Goal: Task Accomplishment & Management: Use online tool/utility

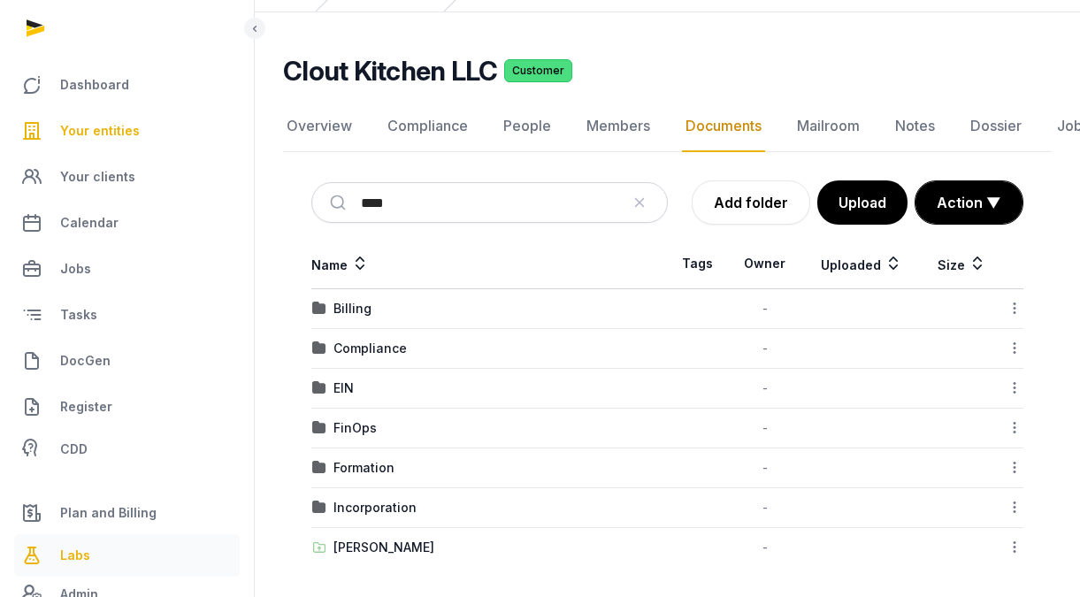
click at [60, 553] on span "Labs" at bounding box center [75, 555] width 30 height 21
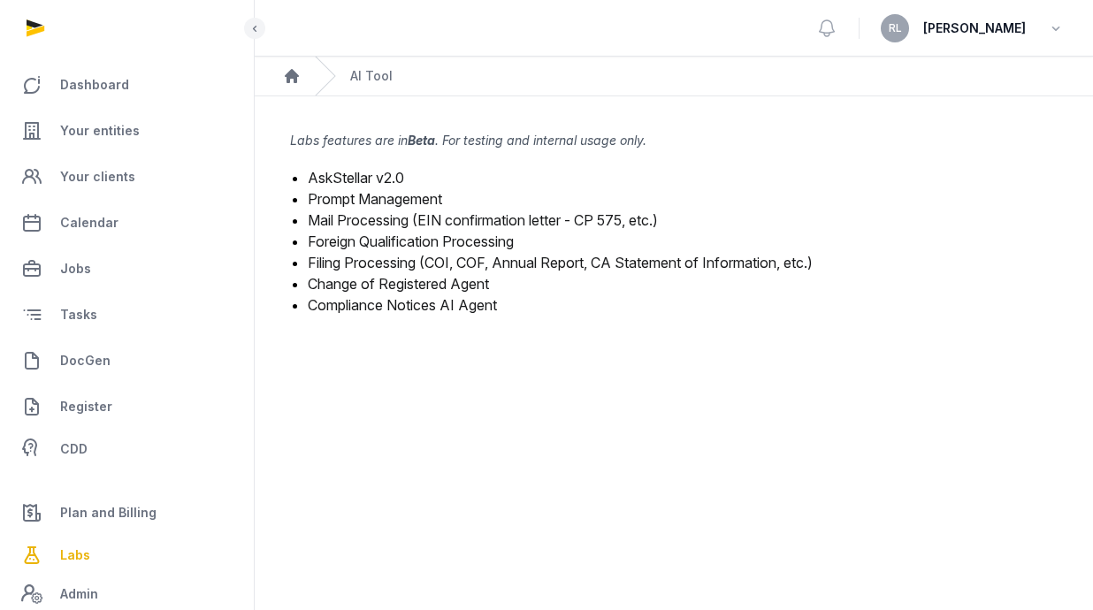
click at [462, 221] on link "Mail Processing (EIN confirmation letter - CP 575, etc.)" at bounding box center [483, 220] width 350 height 18
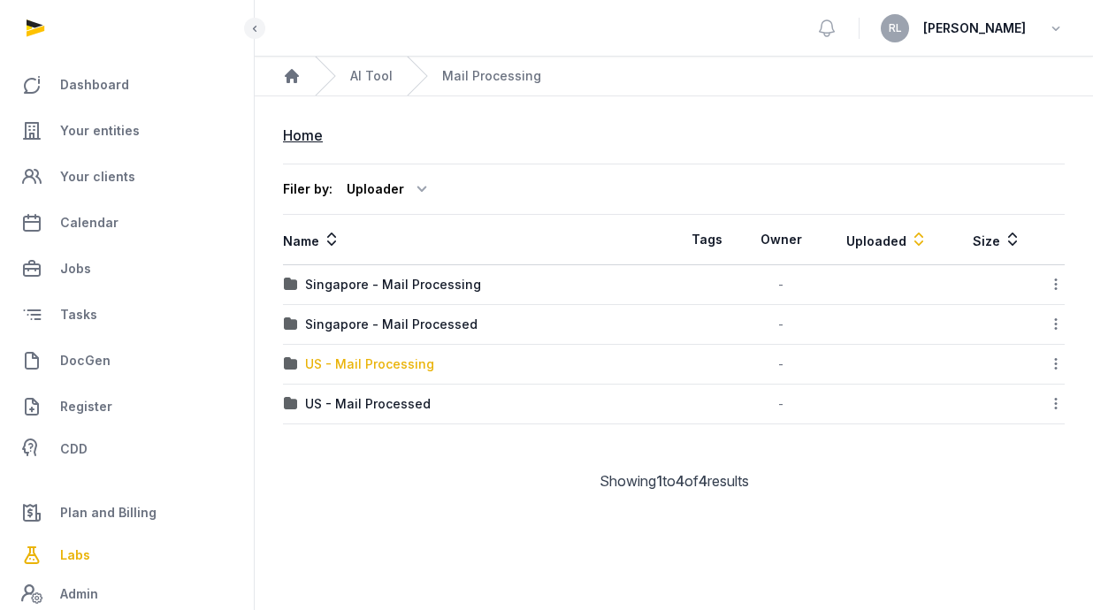
click at [364, 369] on div "US - Mail Processing" at bounding box center [369, 365] width 129 height 18
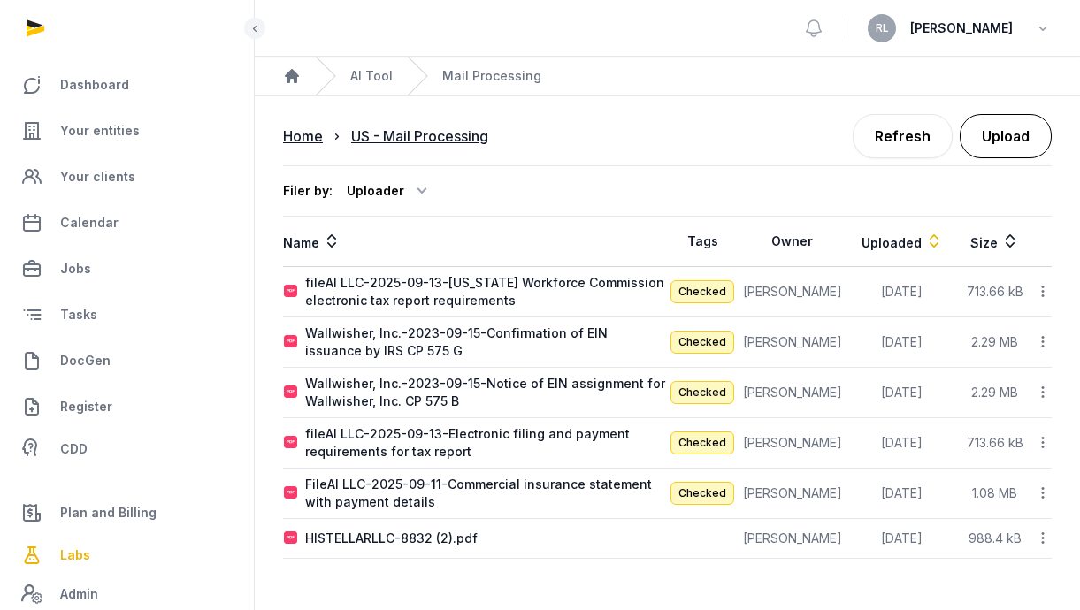
click at [1002, 139] on button "Upload" at bounding box center [1006, 136] width 92 height 44
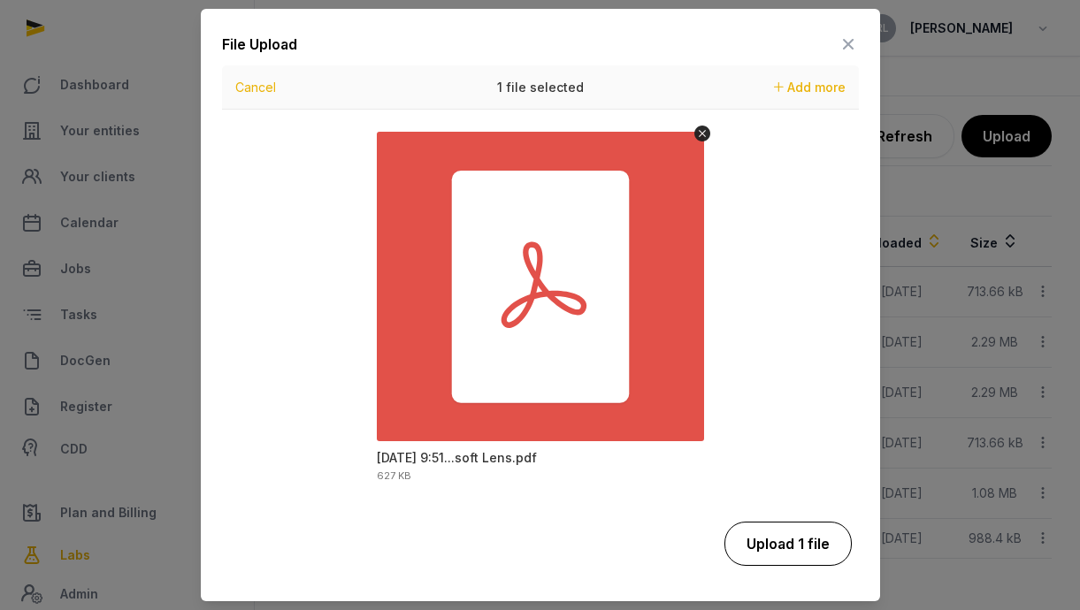
click at [769, 553] on button "Upload 1 file" at bounding box center [787, 544] width 127 height 44
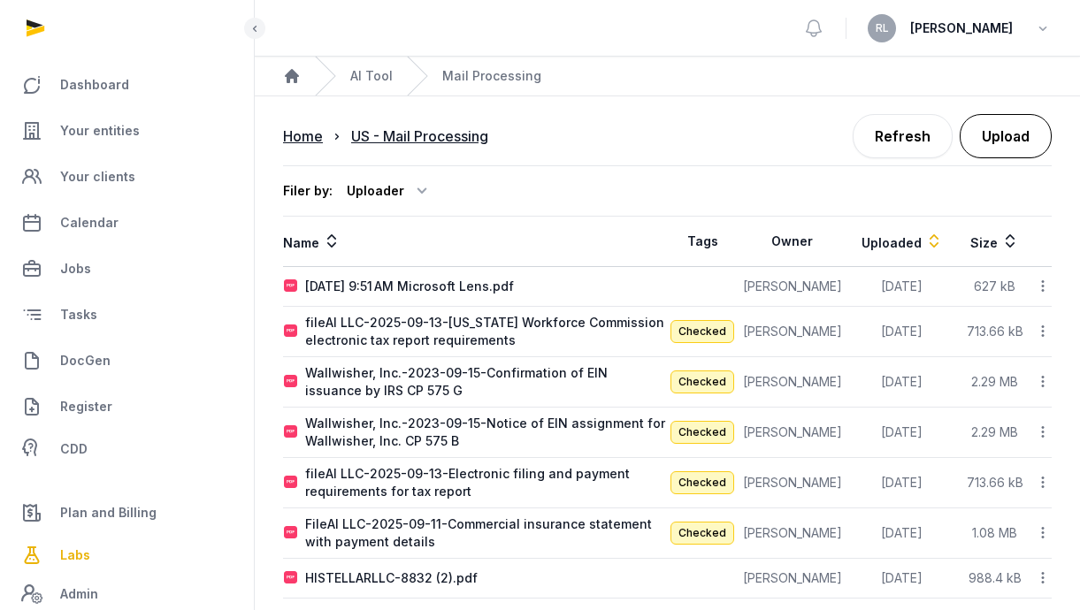
click at [1010, 135] on button "Upload" at bounding box center [1006, 136] width 92 height 44
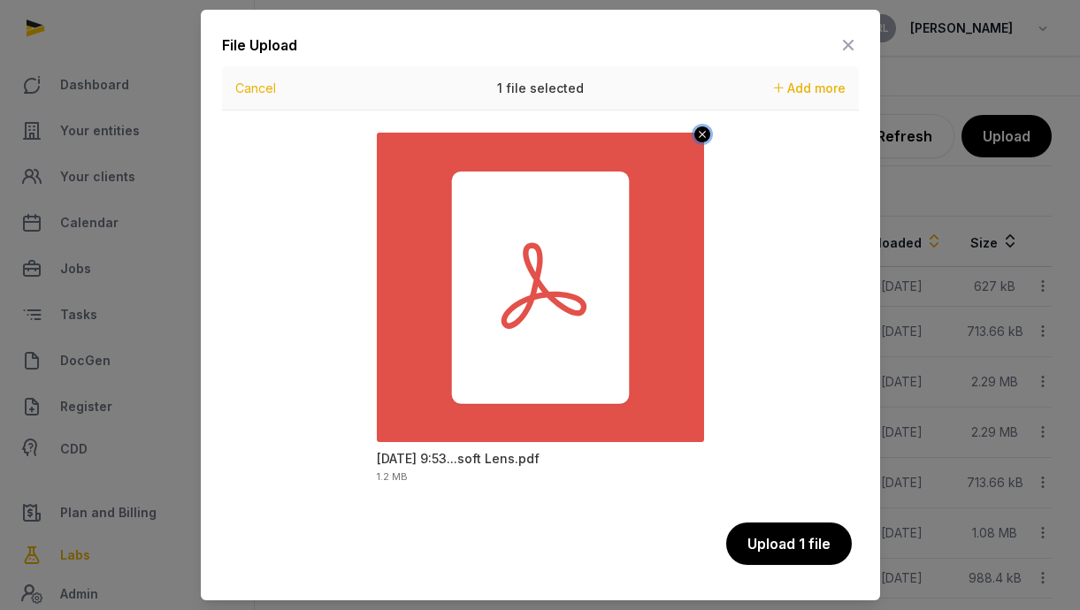
click at [704, 132] on icon "Remove file" at bounding box center [702, 134] width 7 height 7
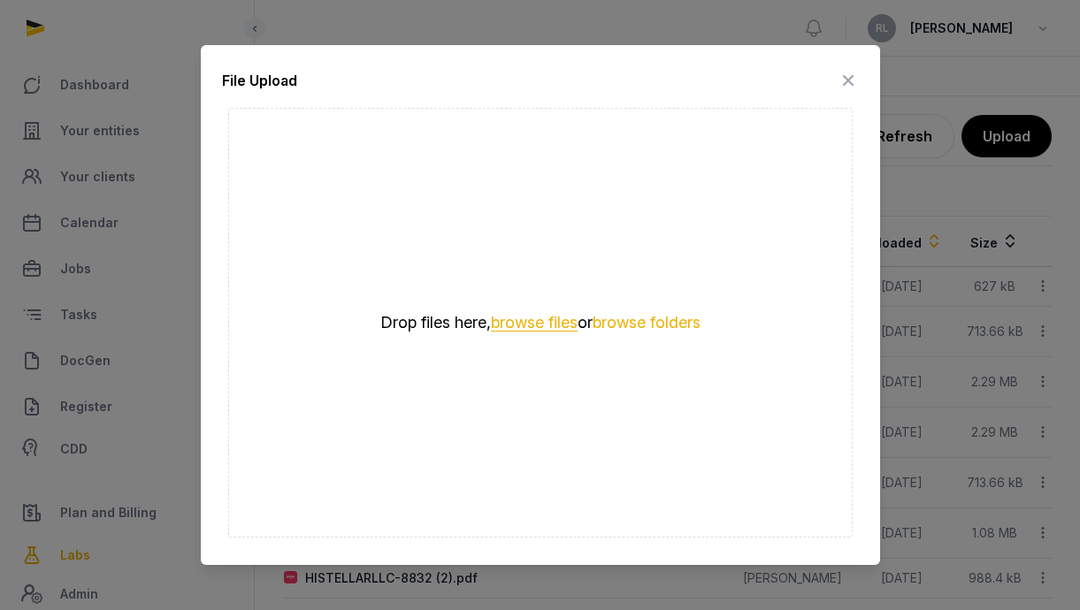
click at [548, 324] on button "browse files" at bounding box center [534, 323] width 87 height 17
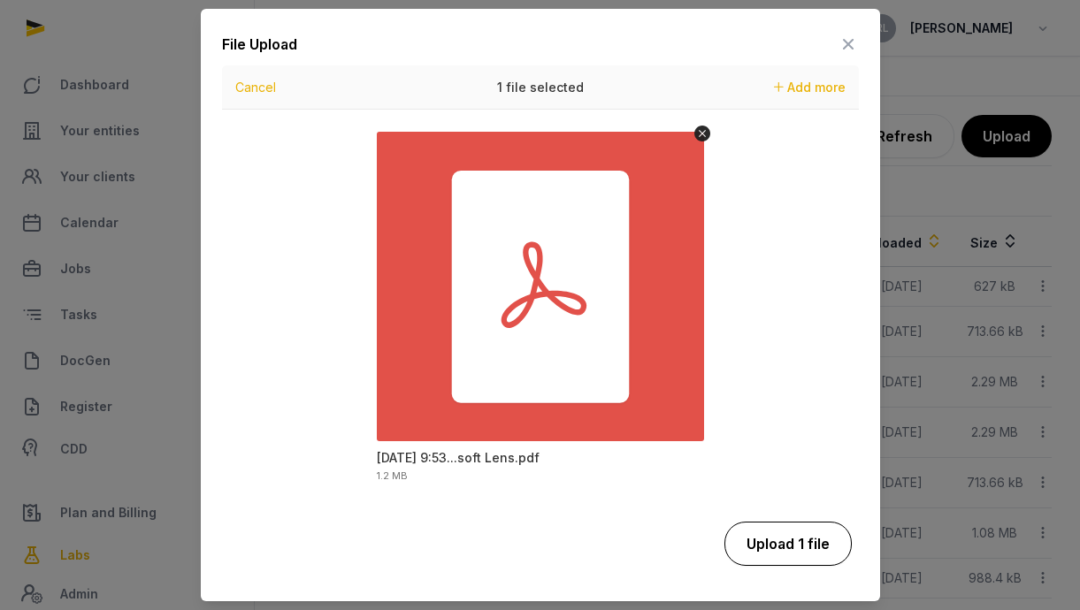
click at [762, 543] on button "Upload 1 file" at bounding box center [787, 544] width 127 height 44
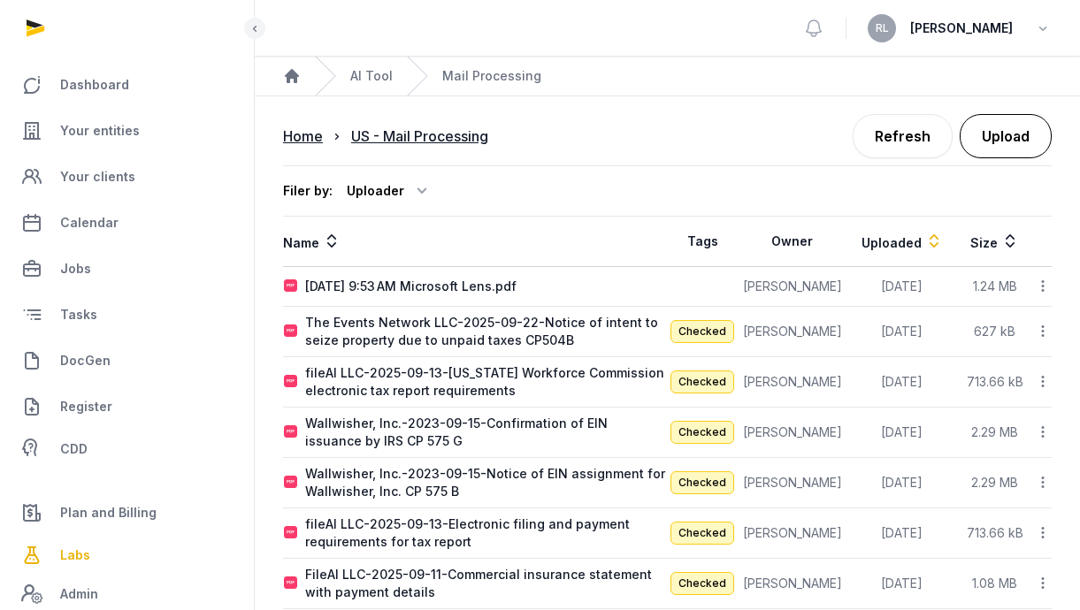
click at [1021, 134] on button "Upload" at bounding box center [1006, 136] width 92 height 44
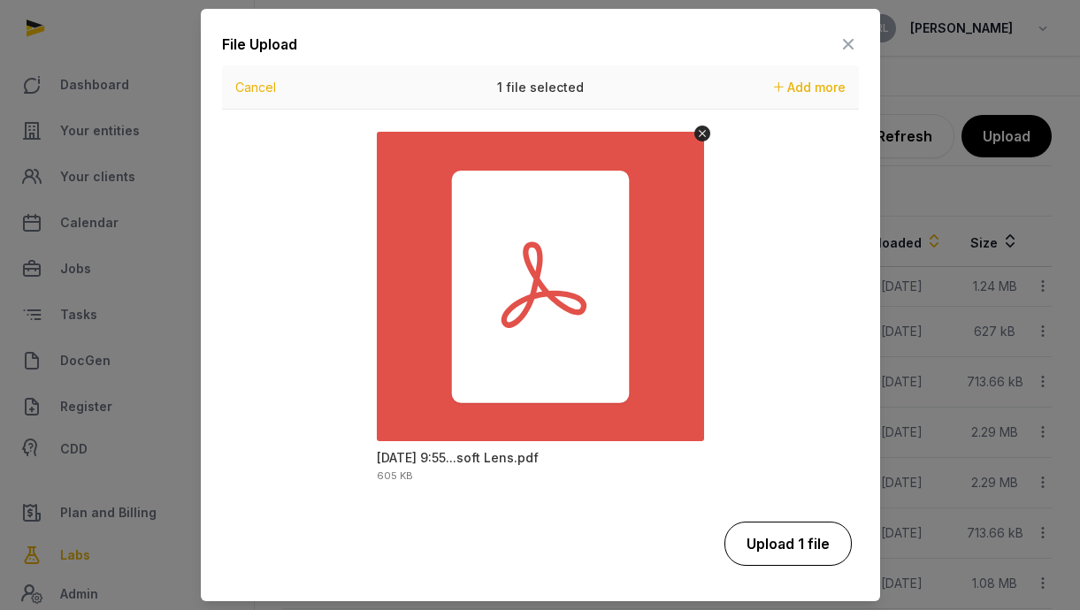
click at [766, 535] on button "Upload 1 file" at bounding box center [787, 544] width 127 height 44
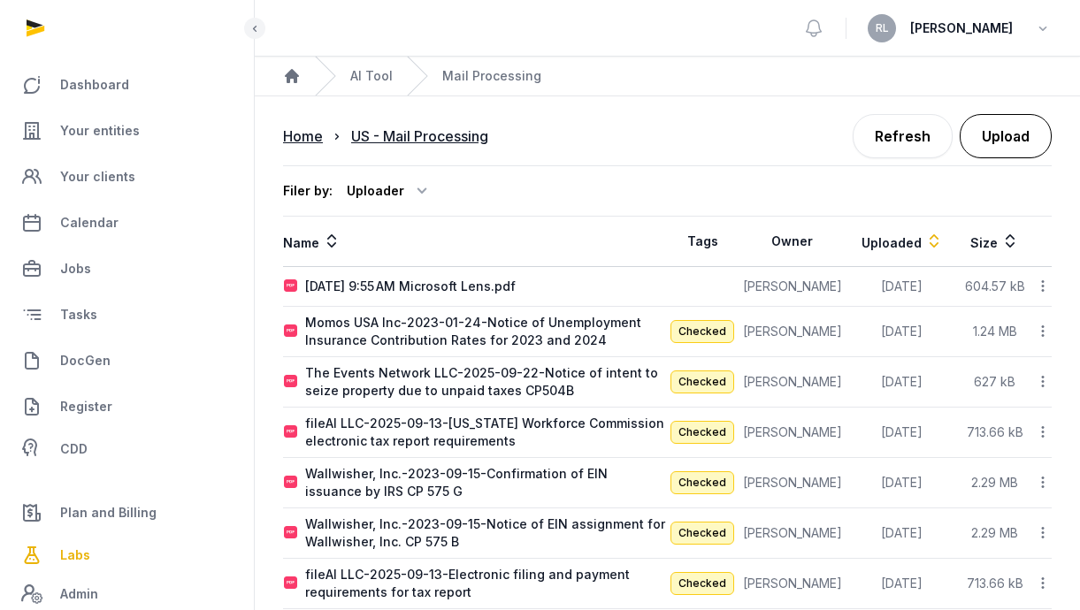
click at [999, 137] on button "Upload" at bounding box center [1006, 136] width 92 height 44
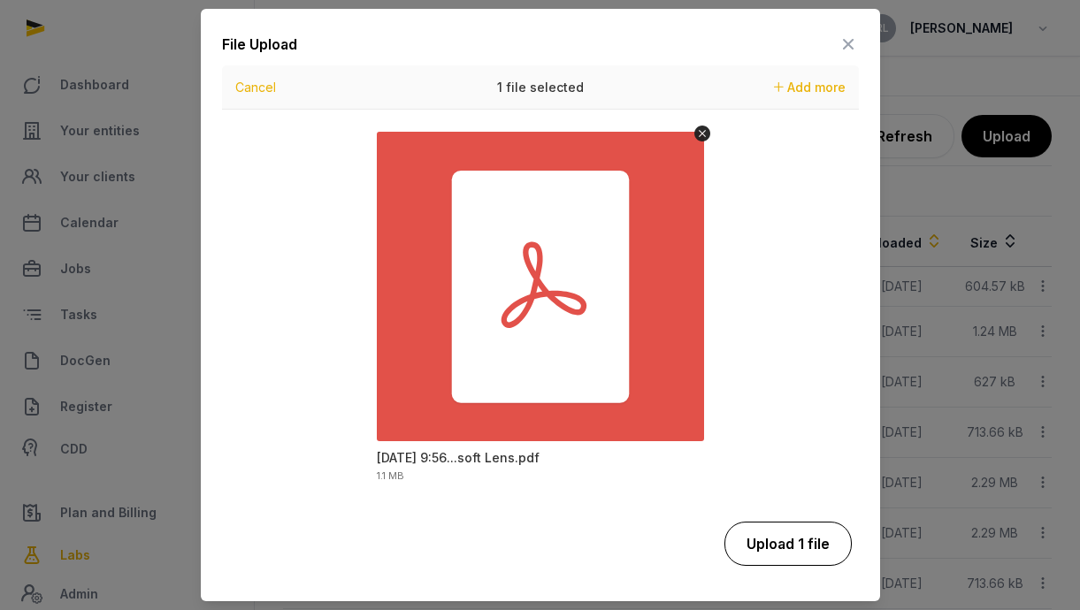
click at [750, 548] on button "Upload 1 file" at bounding box center [787, 544] width 127 height 44
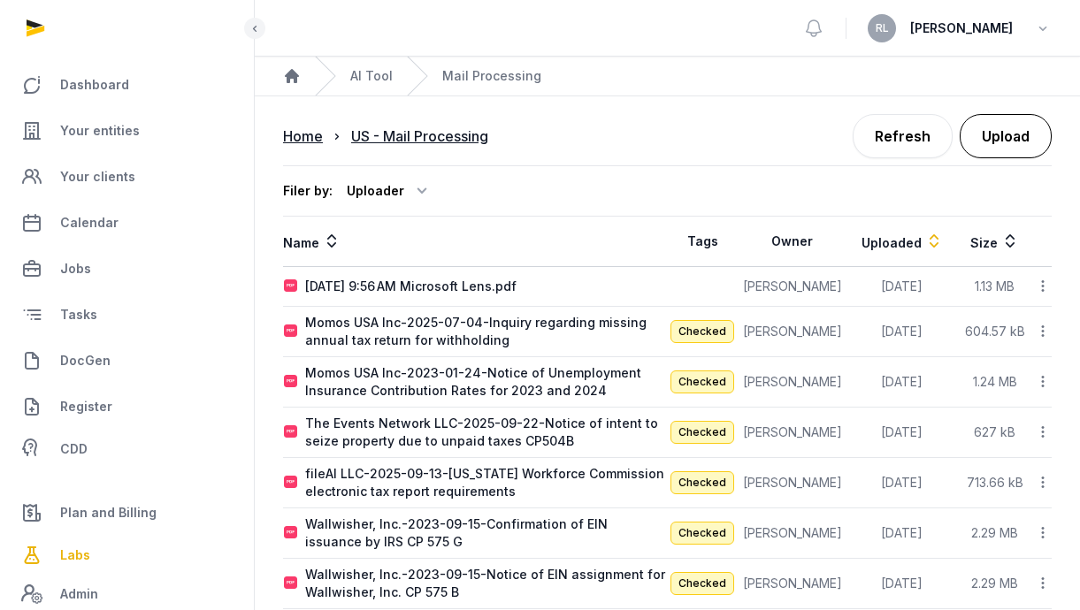
click at [1017, 149] on button "Upload" at bounding box center [1006, 136] width 92 height 44
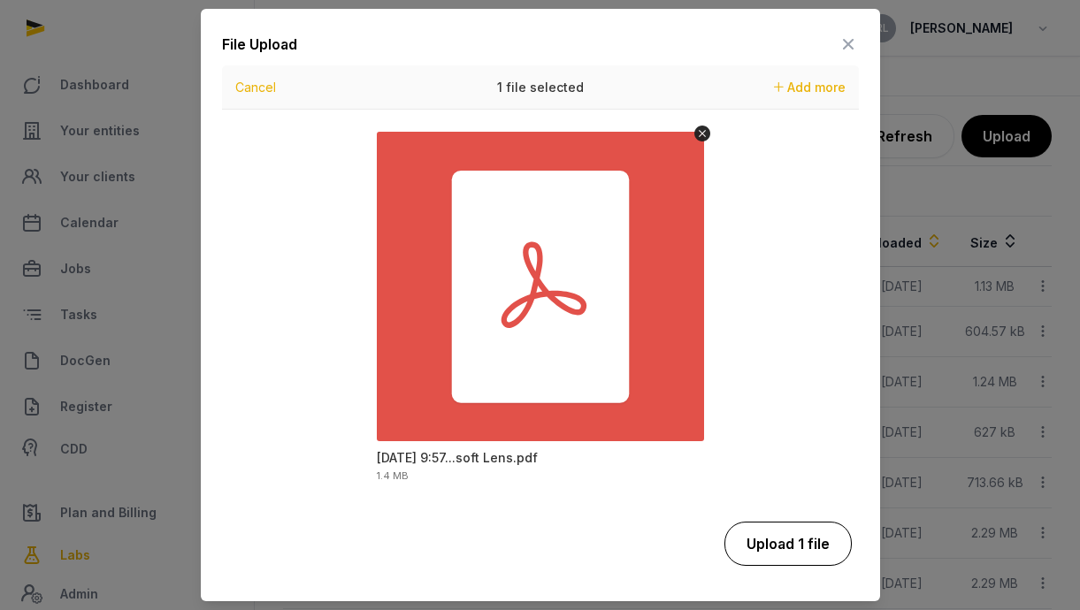
click at [783, 554] on button "Upload 1 file" at bounding box center [787, 544] width 127 height 44
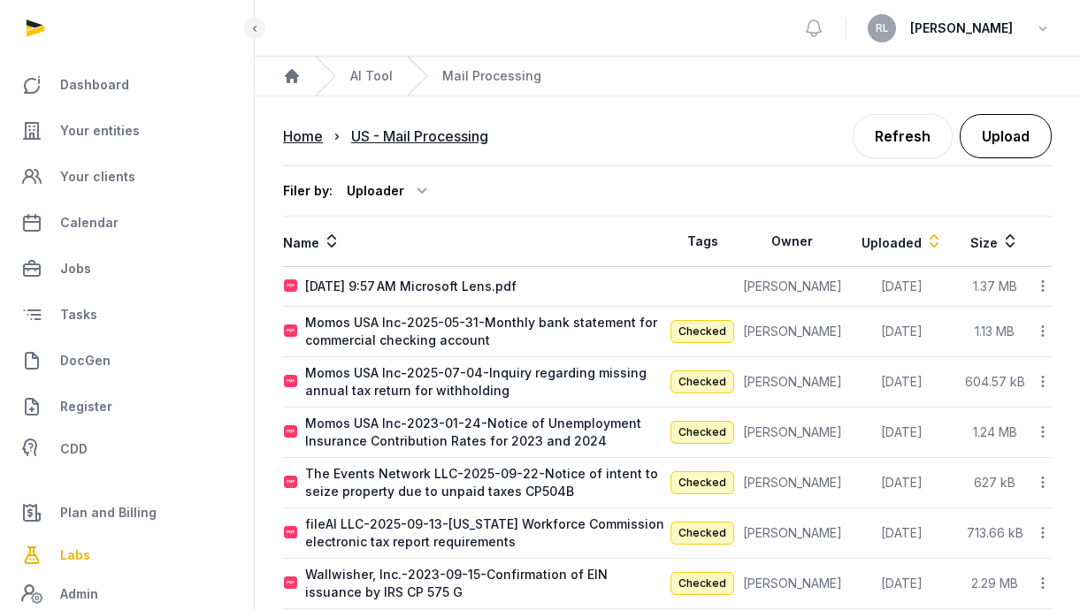
click at [1009, 134] on button "Upload" at bounding box center [1006, 136] width 92 height 44
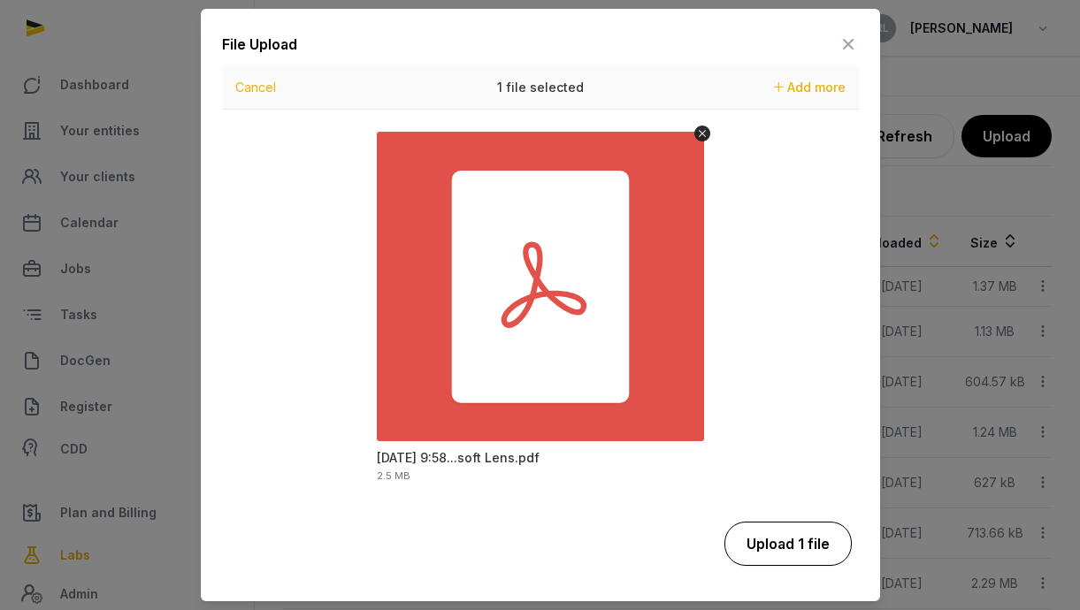
click at [816, 537] on button "Upload 1 file" at bounding box center [787, 544] width 127 height 44
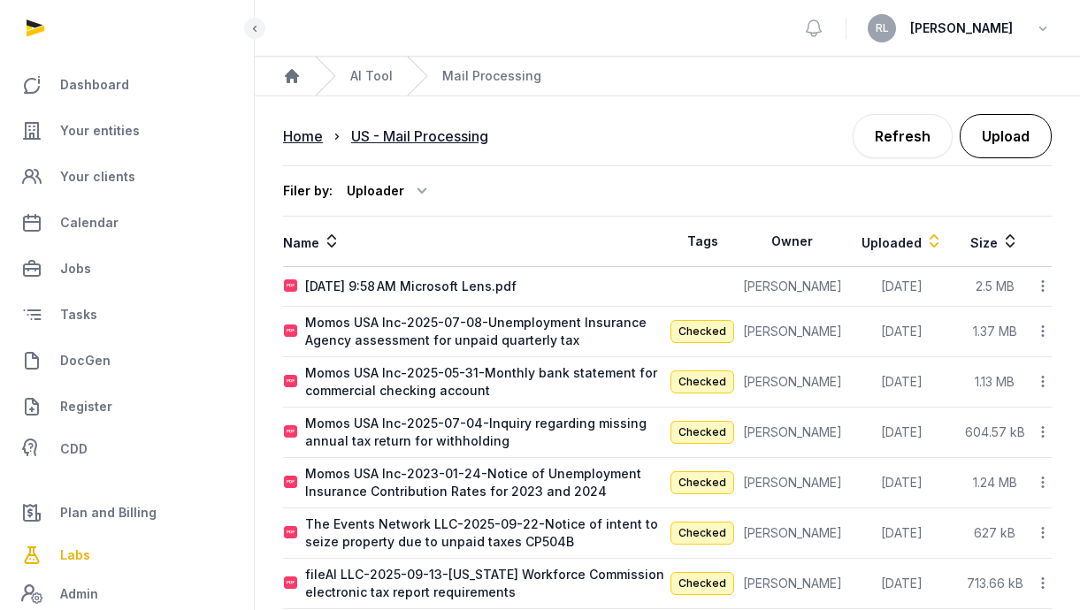
click at [1018, 144] on button "Upload" at bounding box center [1006, 136] width 92 height 44
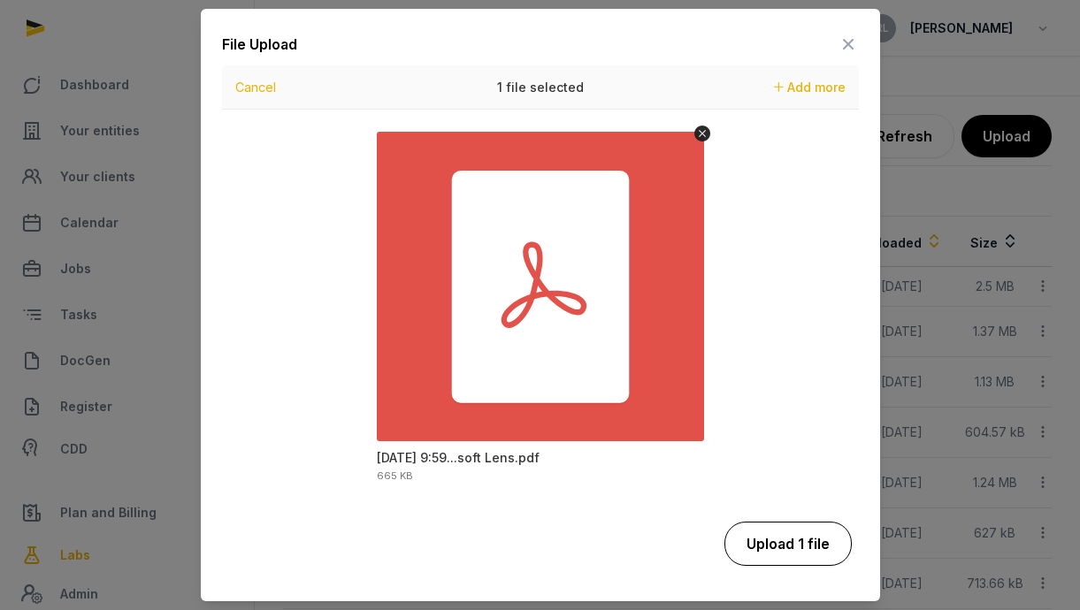
click at [830, 530] on button "Upload 1 file" at bounding box center [787, 544] width 127 height 44
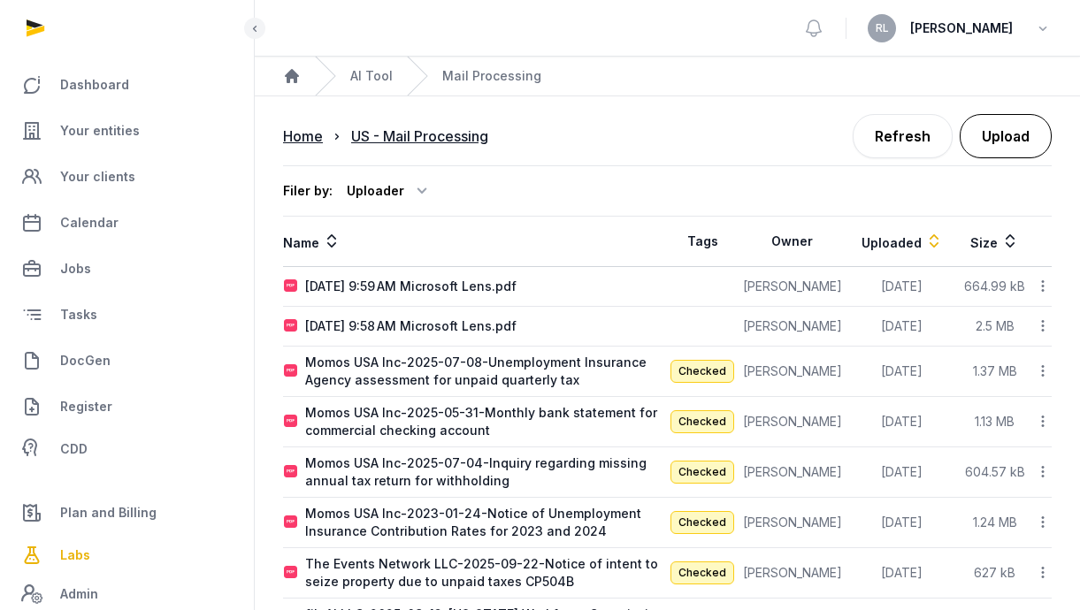
click at [999, 136] on button "Upload" at bounding box center [1006, 136] width 92 height 44
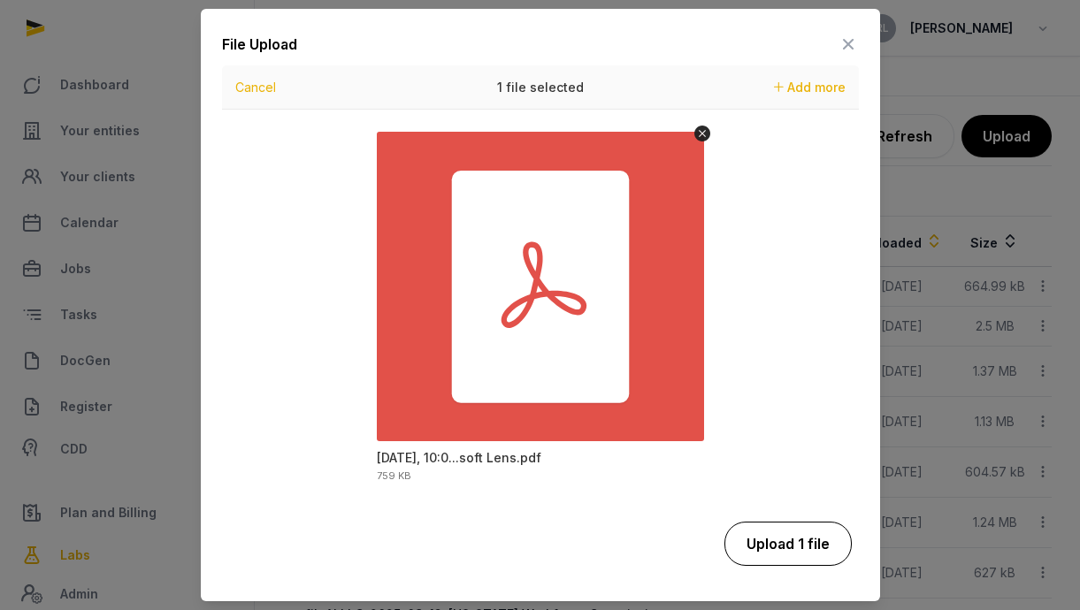
click at [819, 531] on button "Upload 1 file" at bounding box center [787, 544] width 127 height 44
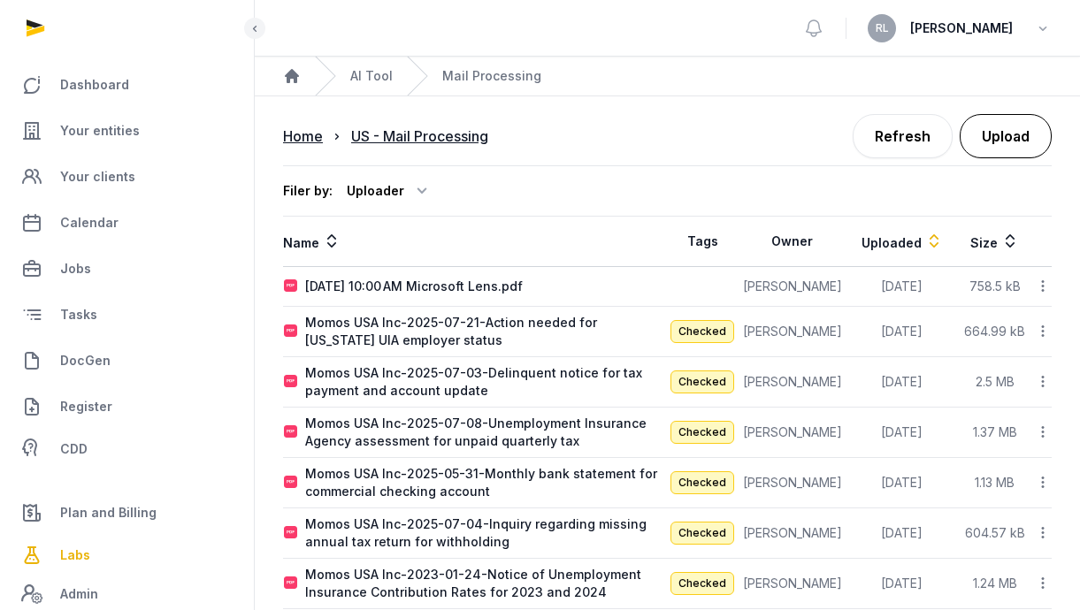
click at [1024, 132] on button "Upload" at bounding box center [1006, 136] width 92 height 44
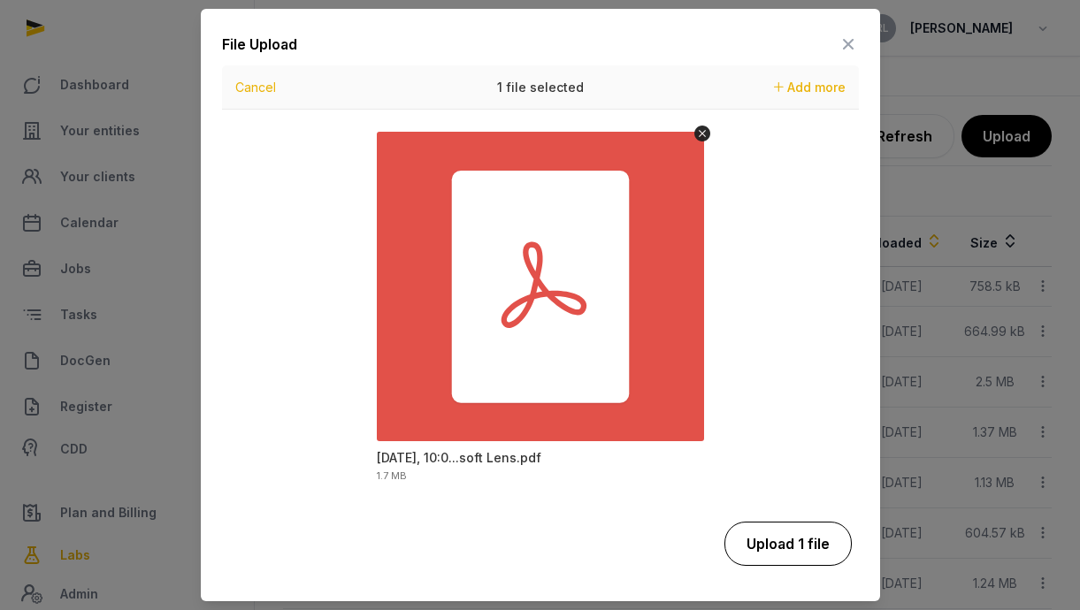
click at [808, 548] on button "Upload 1 file" at bounding box center [787, 544] width 127 height 44
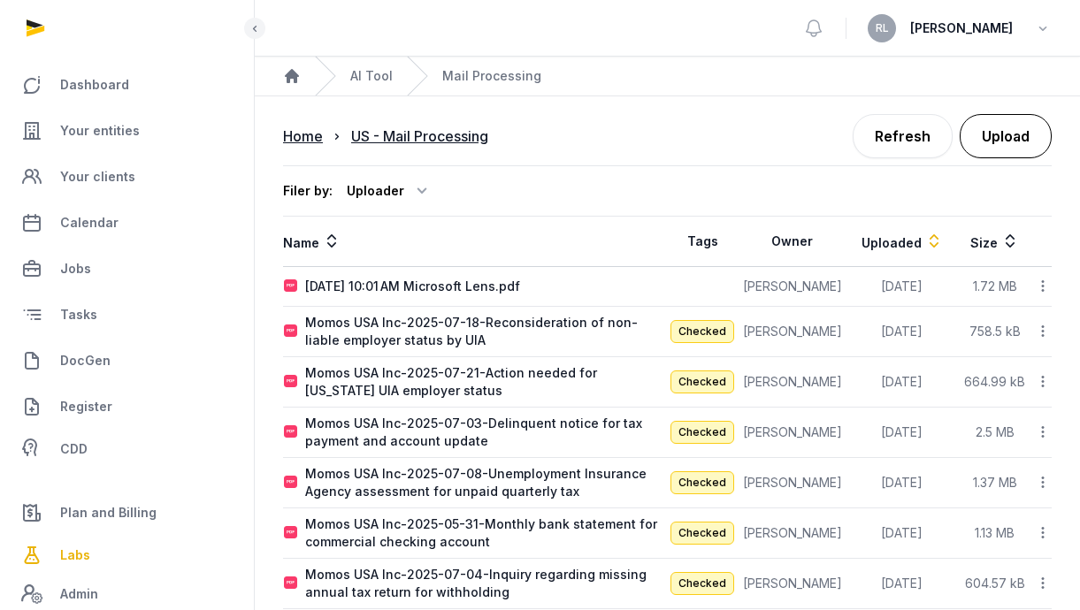
click at [984, 144] on button "Upload" at bounding box center [1006, 136] width 92 height 44
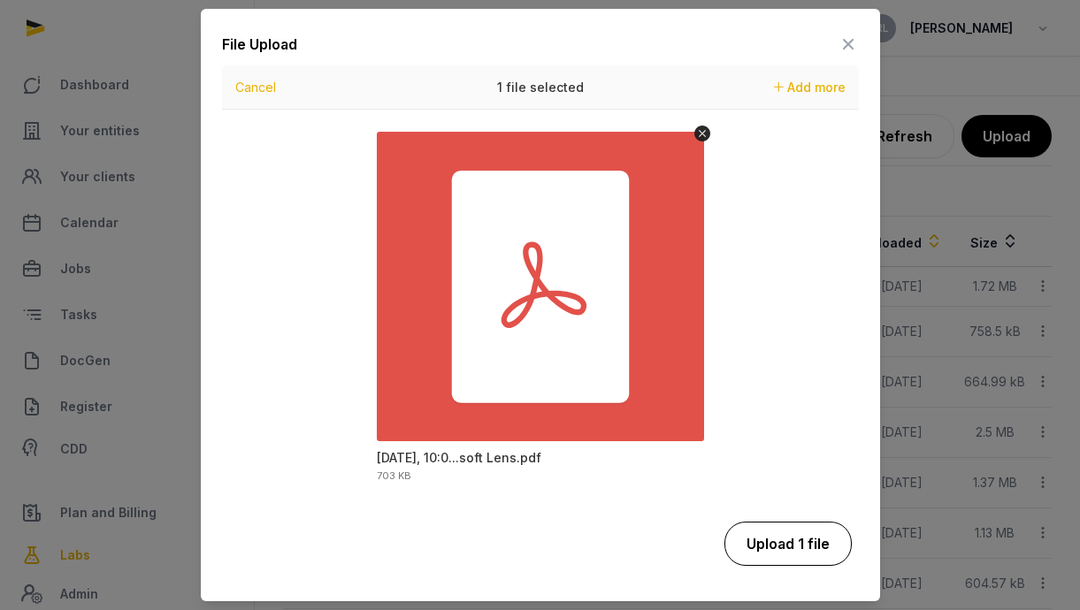
click at [812, 538] on button "Upload 1 file" at bounding box center [787, 544] width 127 height 44
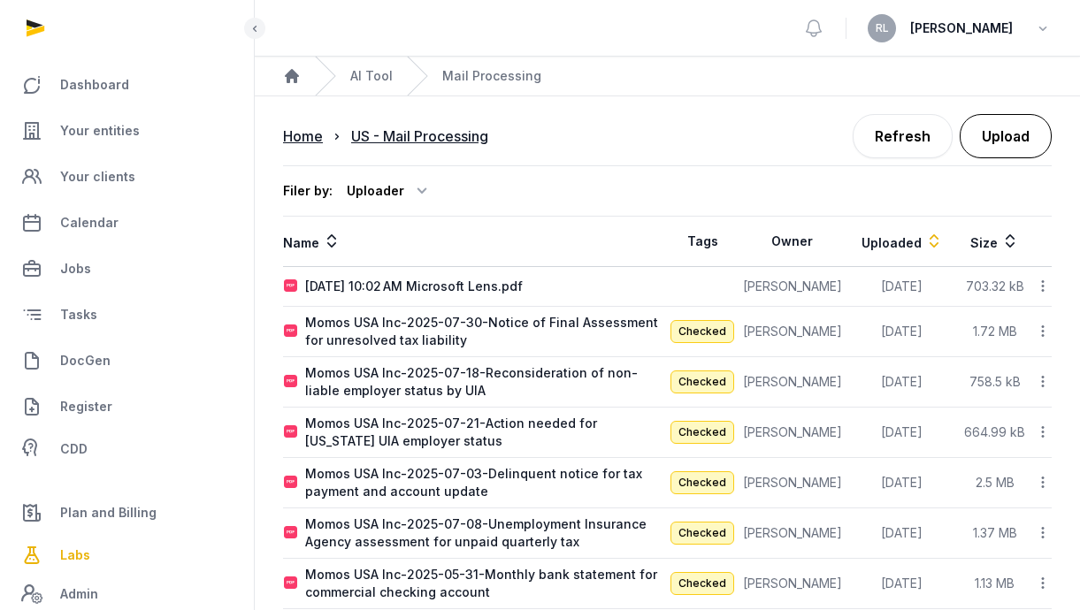
click at [1008, 155] on button "Upload" at bounding box center [1006, 136] width 92 height 44
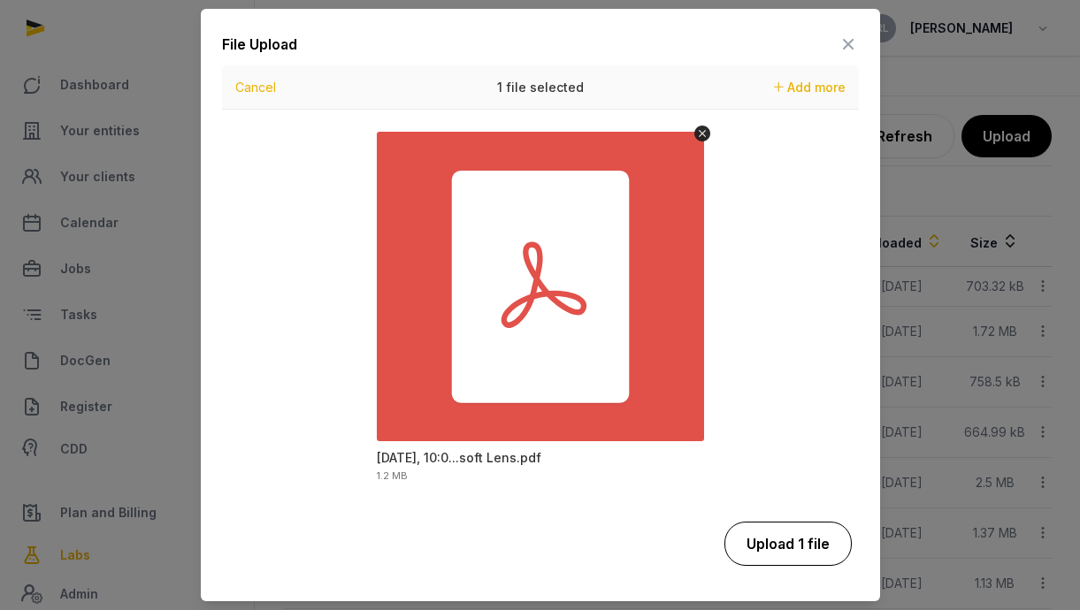
click at [832, 538] on button "Upload 1 file" at bounding box center [787, 544] width 127 height 44
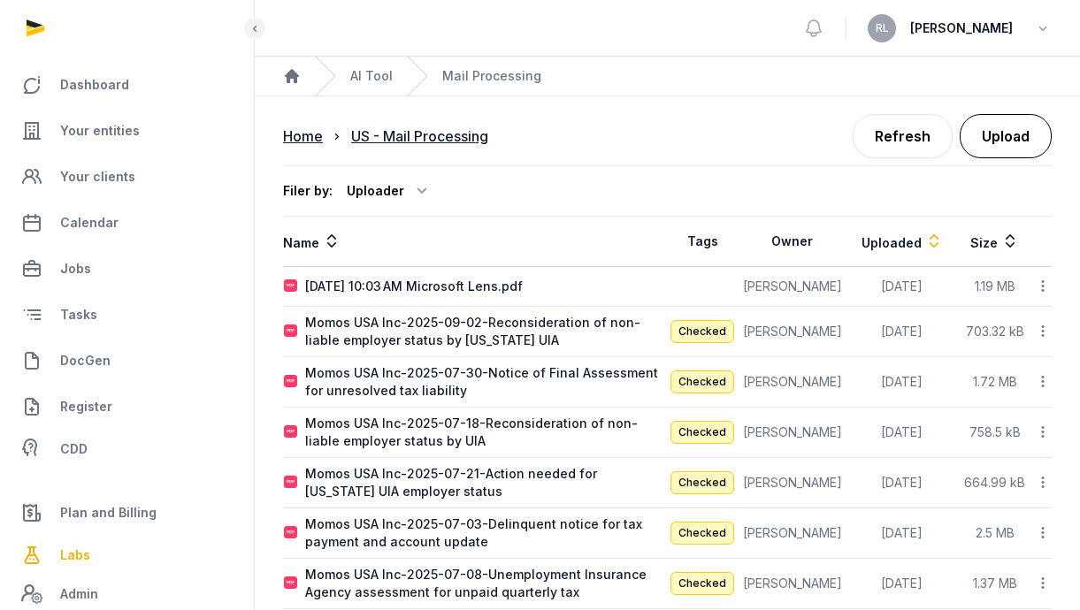
click at [978, 134] on button "Upload" at bounding box center [1006, 136] width 92 height 44
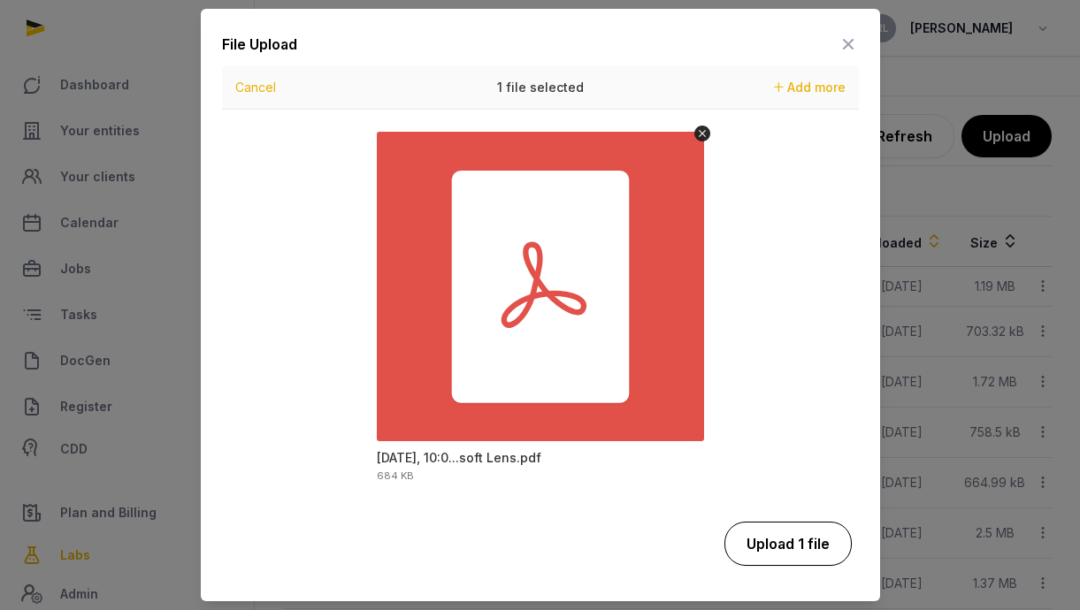
click at [826, 556] on button "Upload 1 file" at bounding box center [787, 544] width 127 height 44
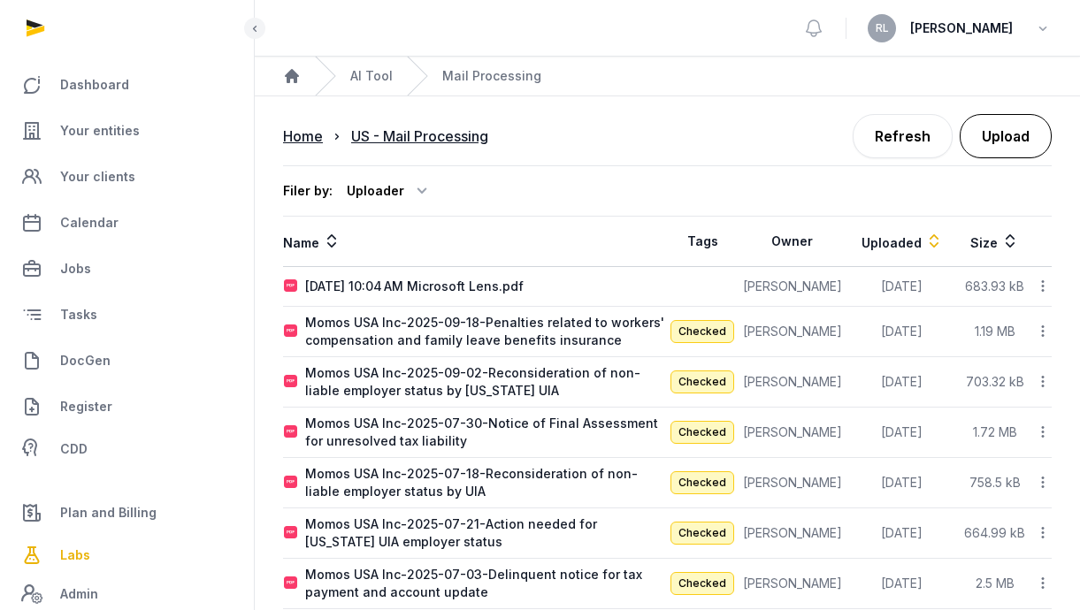
click at [1039, 146] on button "Upload" at bounding box center [1006, 136] width 92 height 44
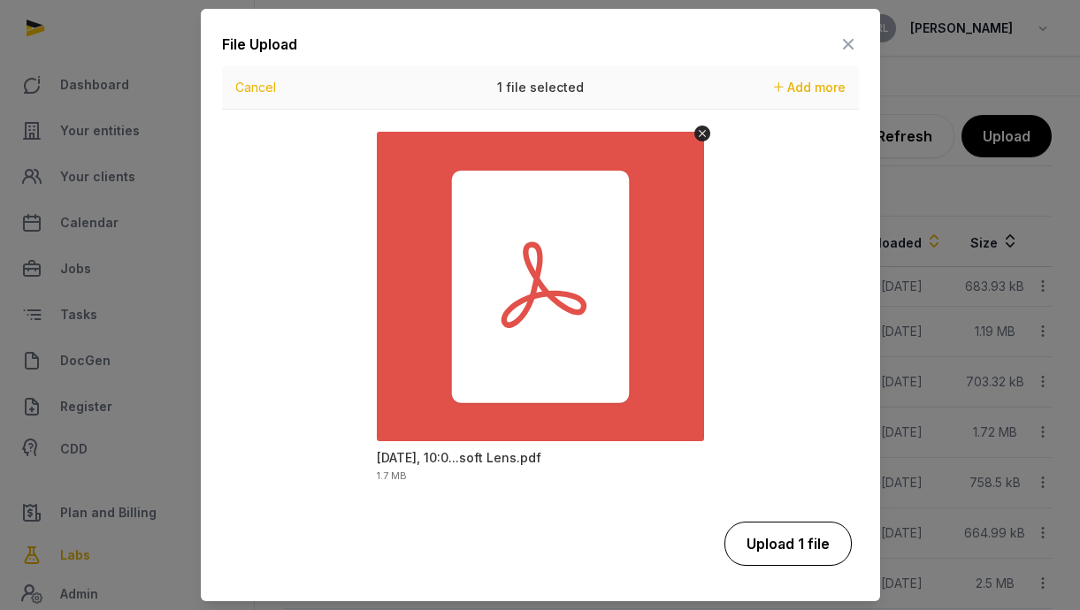
click at [777, 546] on button "Upload 1 file" at bounding box center [787, 544] width 127 height 44
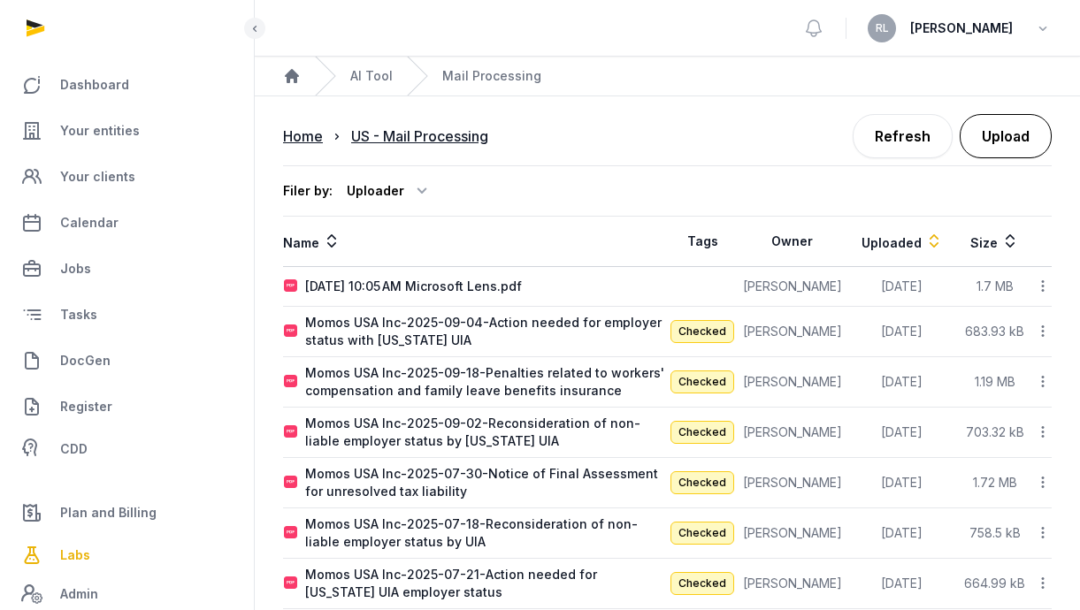
click at [998, 129] on button "Upload" at bounding box center [1006, 136] width 92 height 44
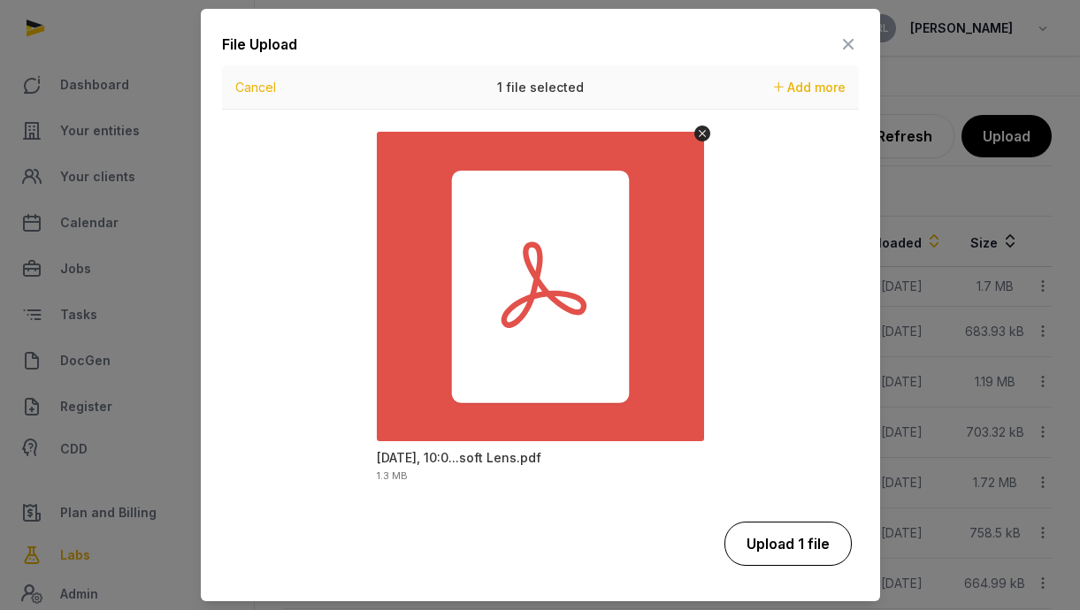
click at [807, 549] on button "Upload 1 file" at bounding box center [787, 544] width 127 height 44
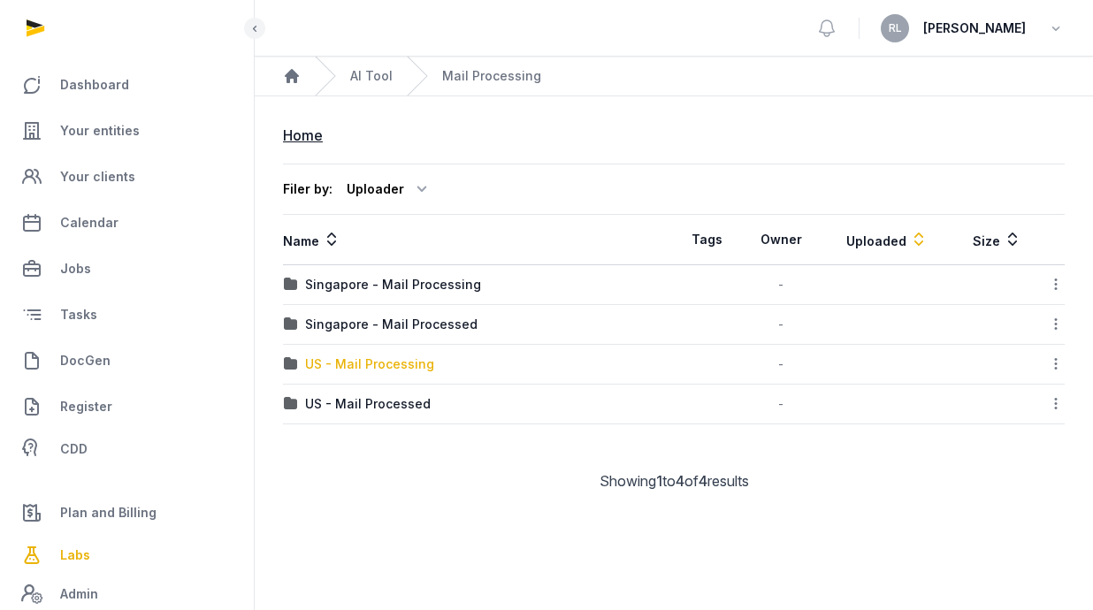
click at [402, 365] on div "US - Mail Processing" at bounding box center [369, 365] width 129 height 18
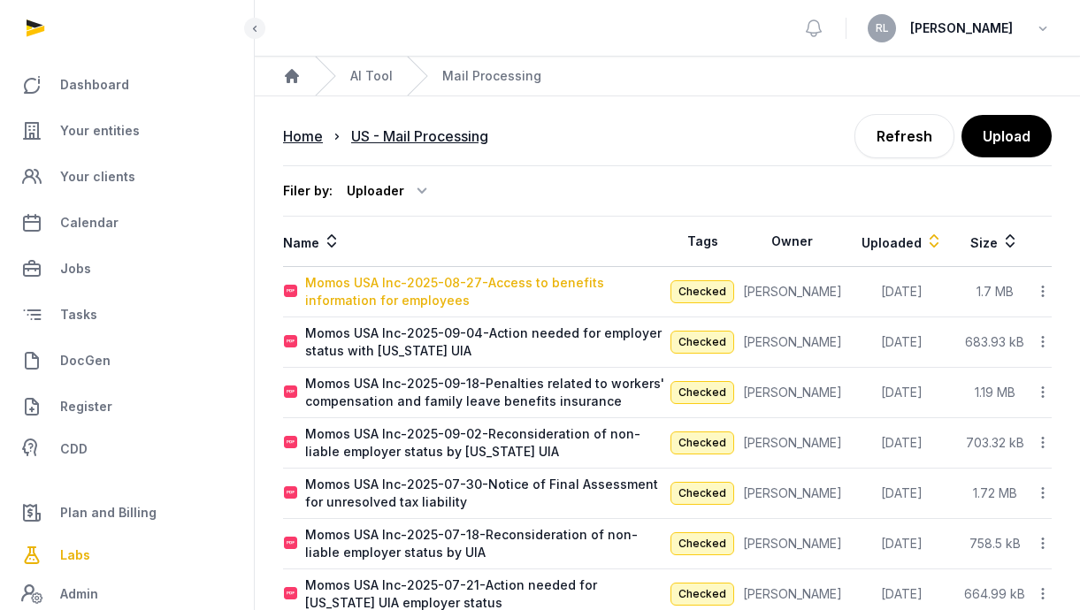
click at [460, 287] on div "Momos USA Inc-2025-08-27-Access to benefits information for employees" at bounding box center [486, 291] width 362 height 35
type input "**********"
type textarea "**********"
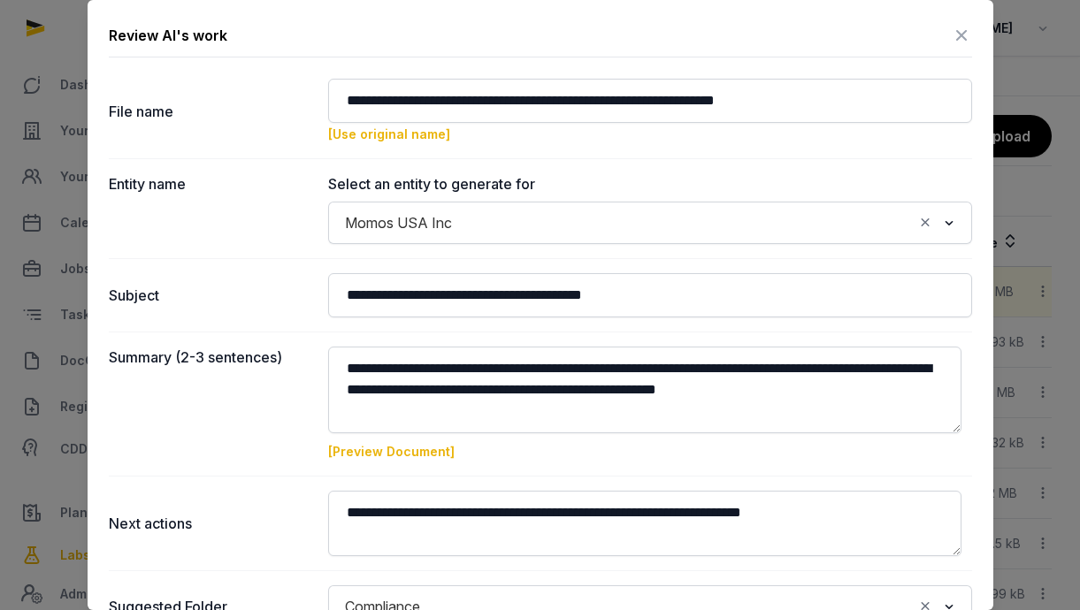
scroll to position [185, 0]
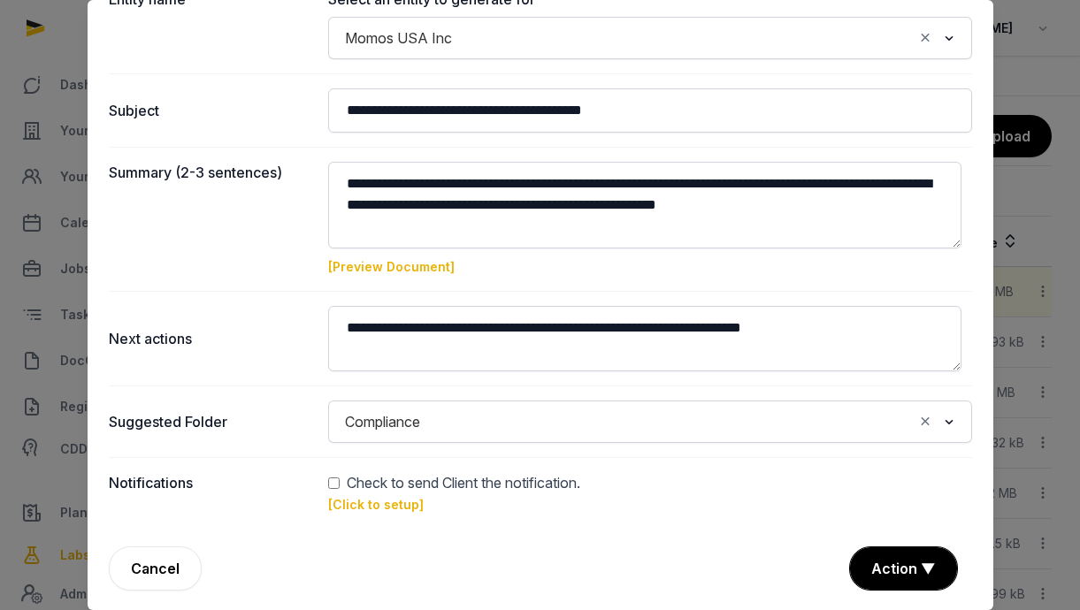
click at [409, 262] on link "[Preview Document]" at bounding box center [391, 266] width 126 height 15
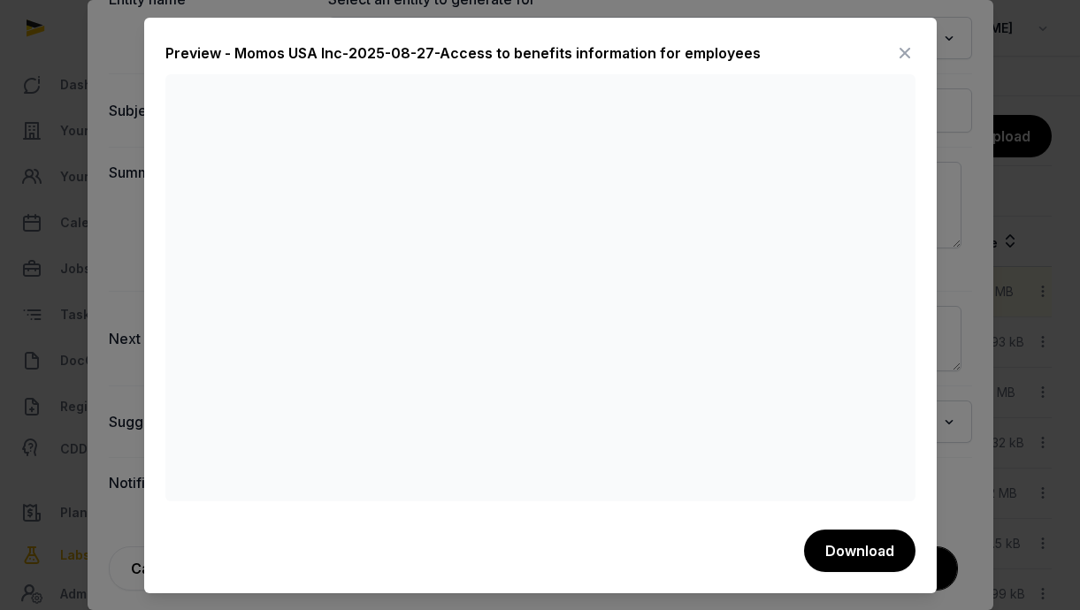
click at [901, 48] on icon at bounding box center [904, 53] width 21 height 28
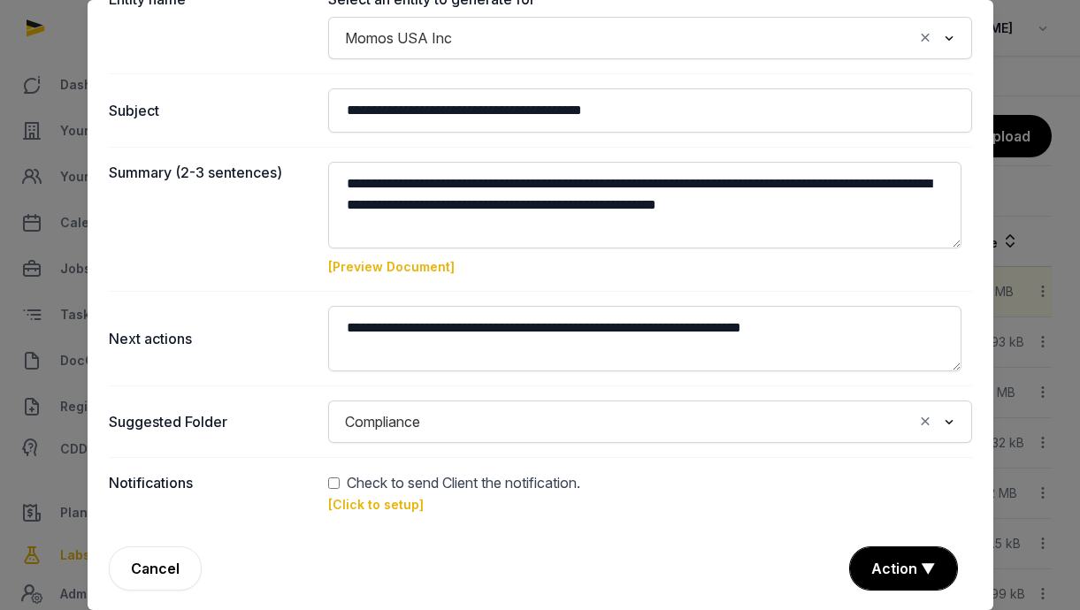
scroll to position [0, 0]
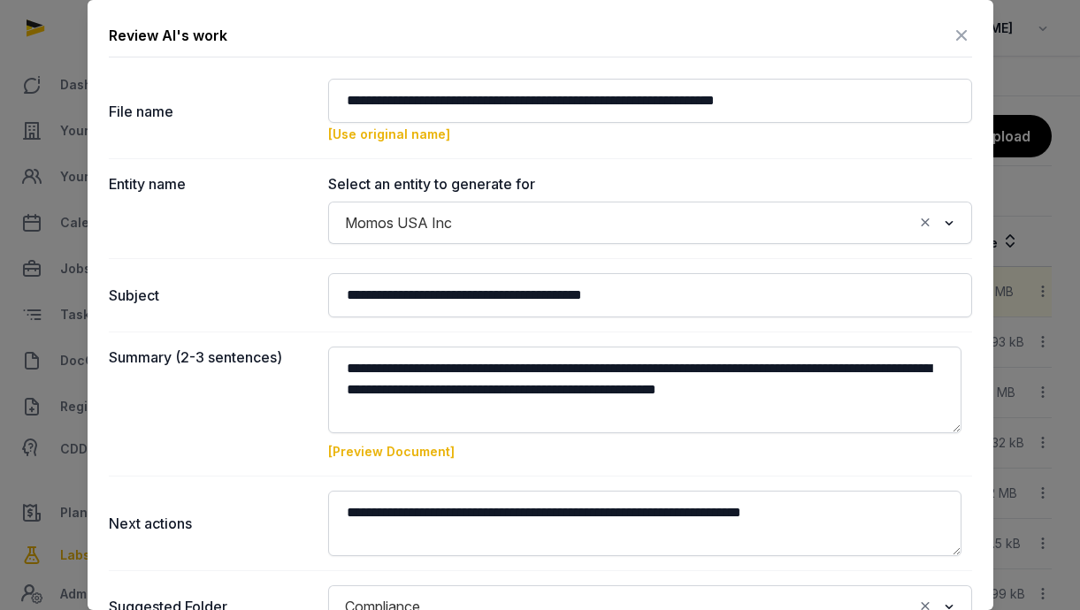
click at [951, 39] on icon at bounding box center [961, 35] width 21 height 28
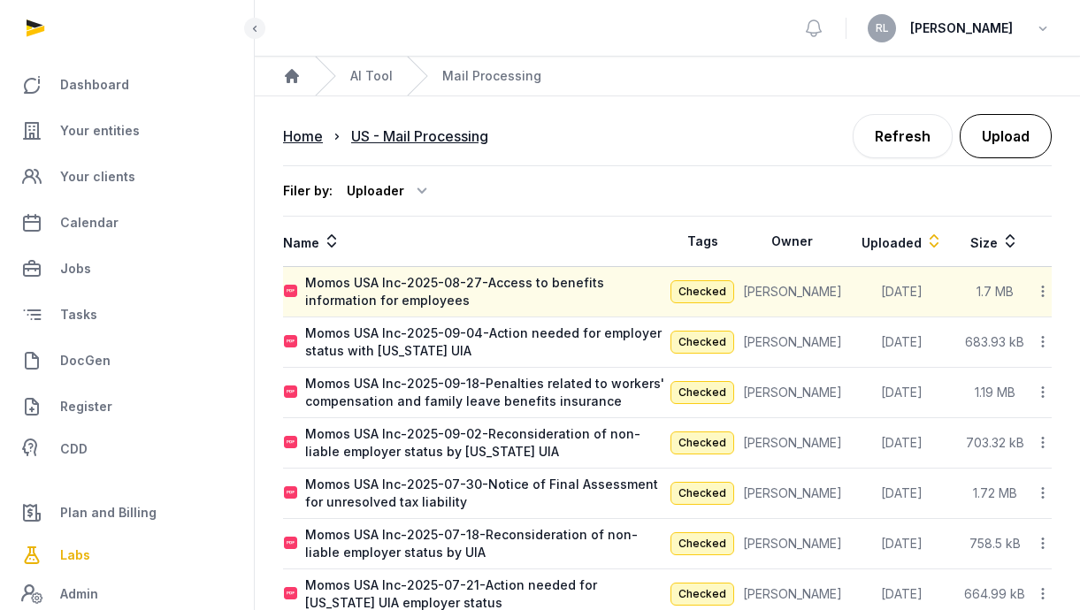
click at [991, 138] on button "Upload" at bounding box center [1006, 136] width 92 height 44
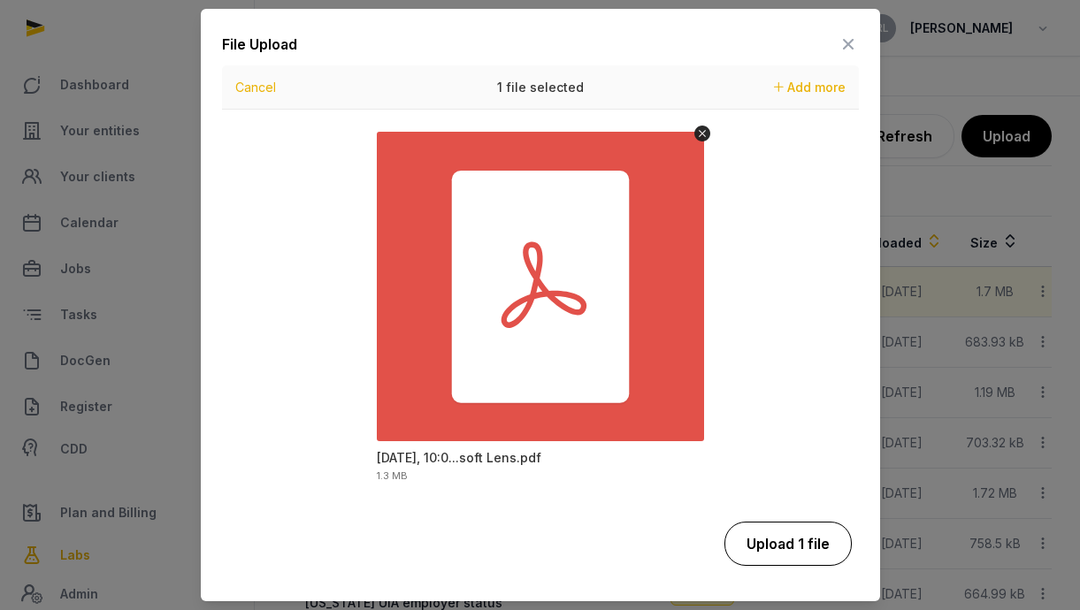
click at [778, 549] on button "Upload 1 file" at bounding box center [787, 544] width 127 height 44
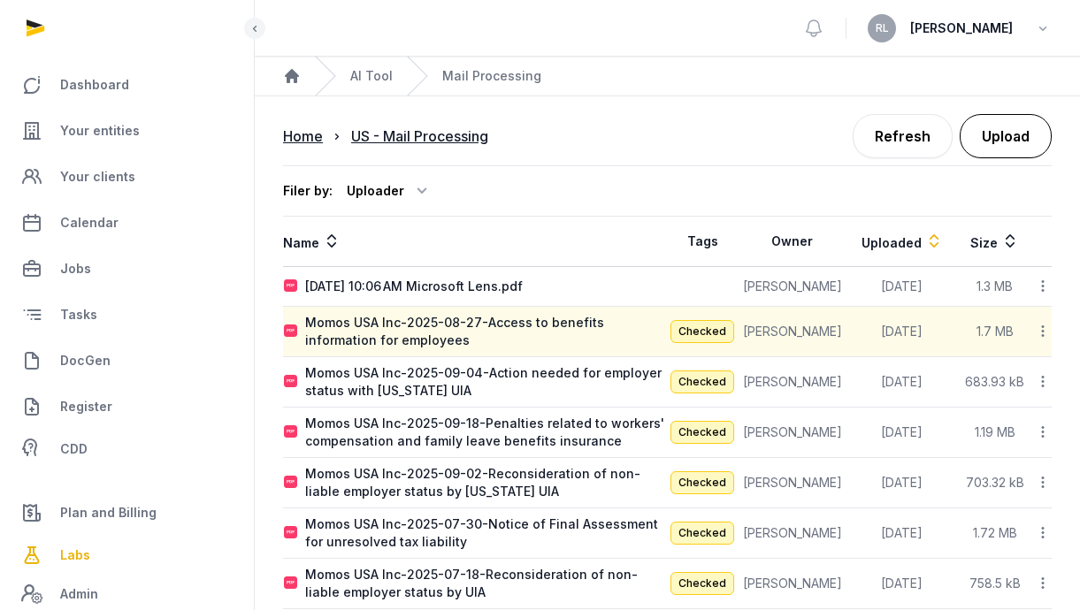
click at [985, 139] on button "Upload" at bounding box center [1006, 136] width 92 height 44
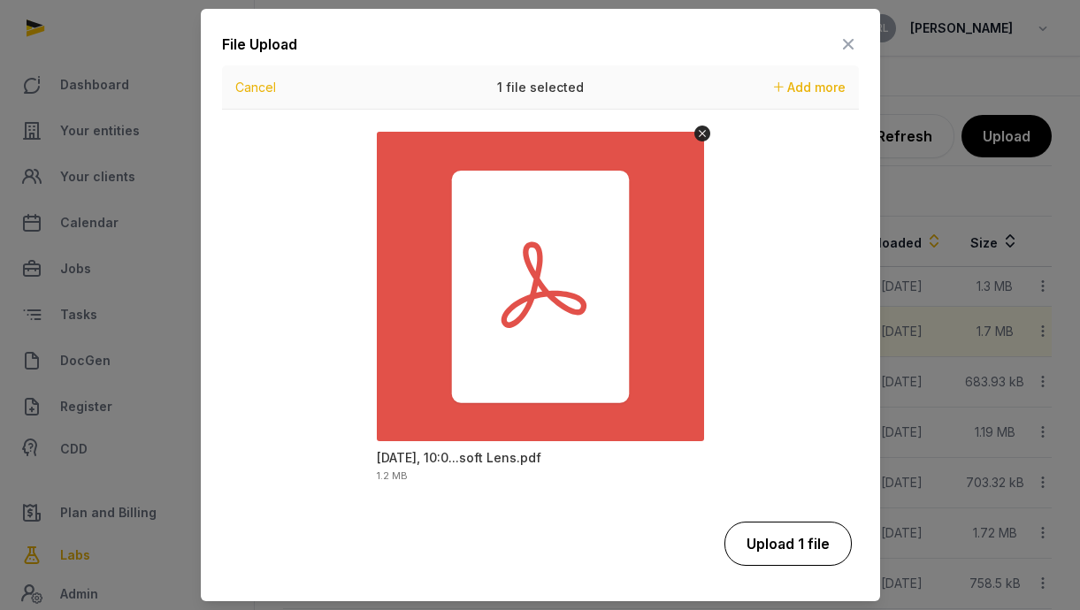
click at [806, 535] on button "Upload 1 file" at bounding box center [787, 544] width 127 height 44
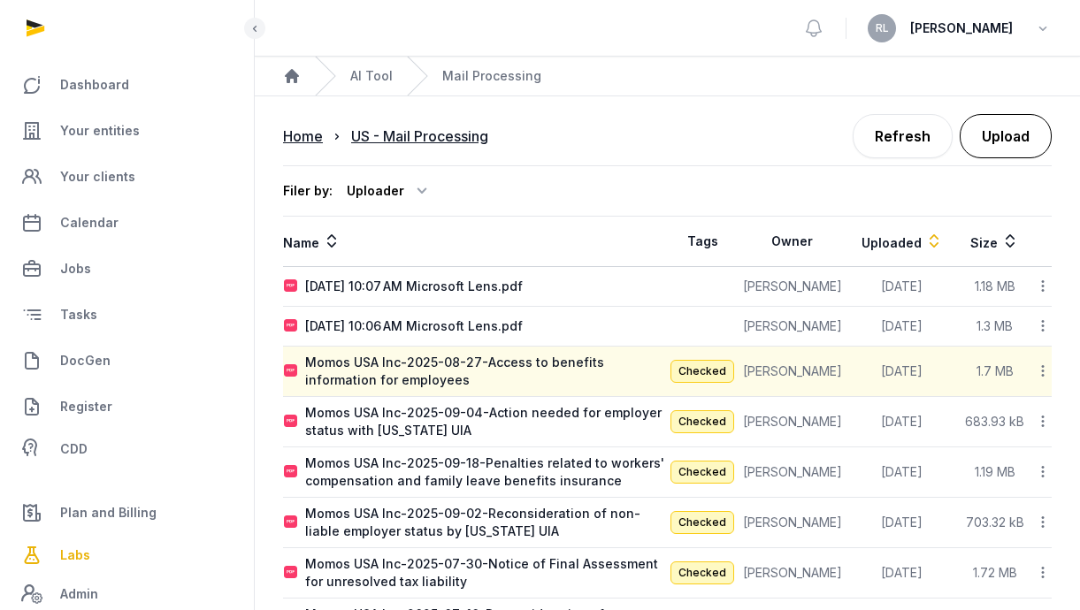
click at [1014, 130] on button "Upload" at bounding box center [1006, 136] width 92 height 44
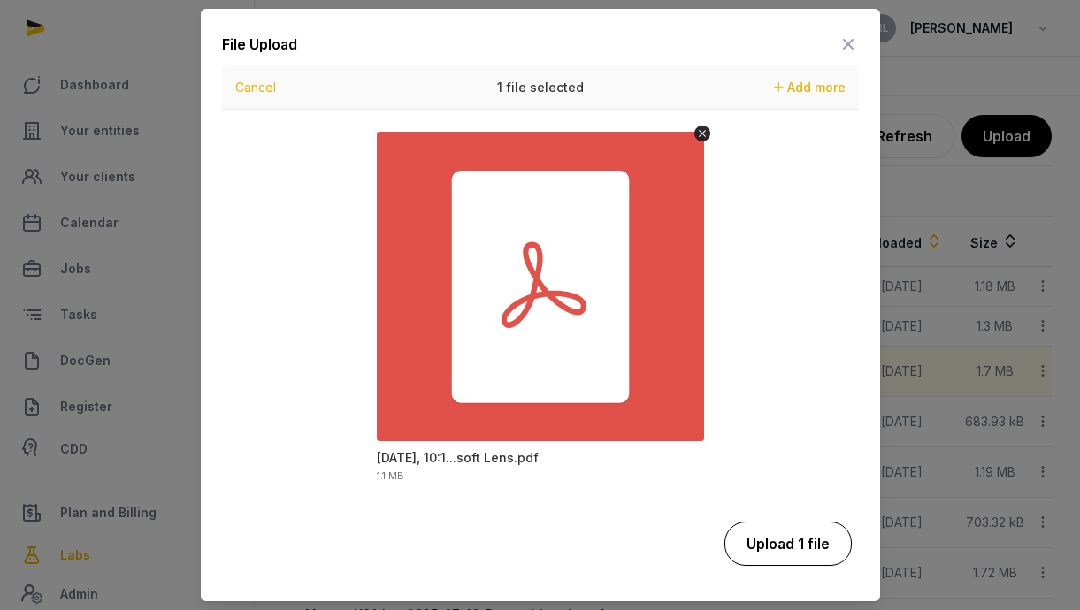
click at [820, 560] on button "Upload 1 file" at bounding box center [787, 544] width 127 height 44
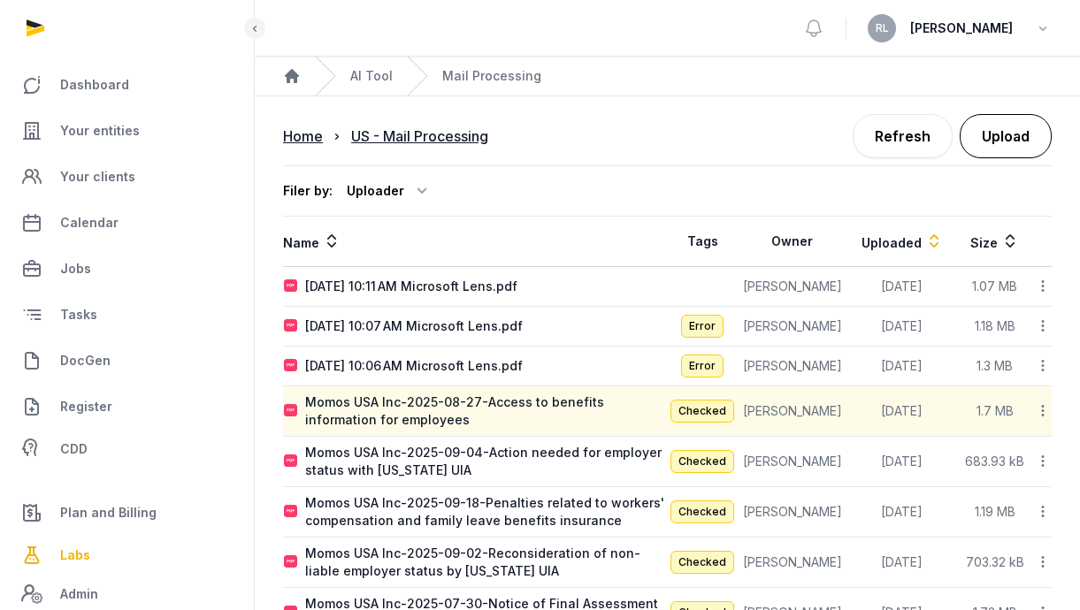
click at [1001, 129] on button "Upload" at bounding box center [1006, 136] width 92 height 44
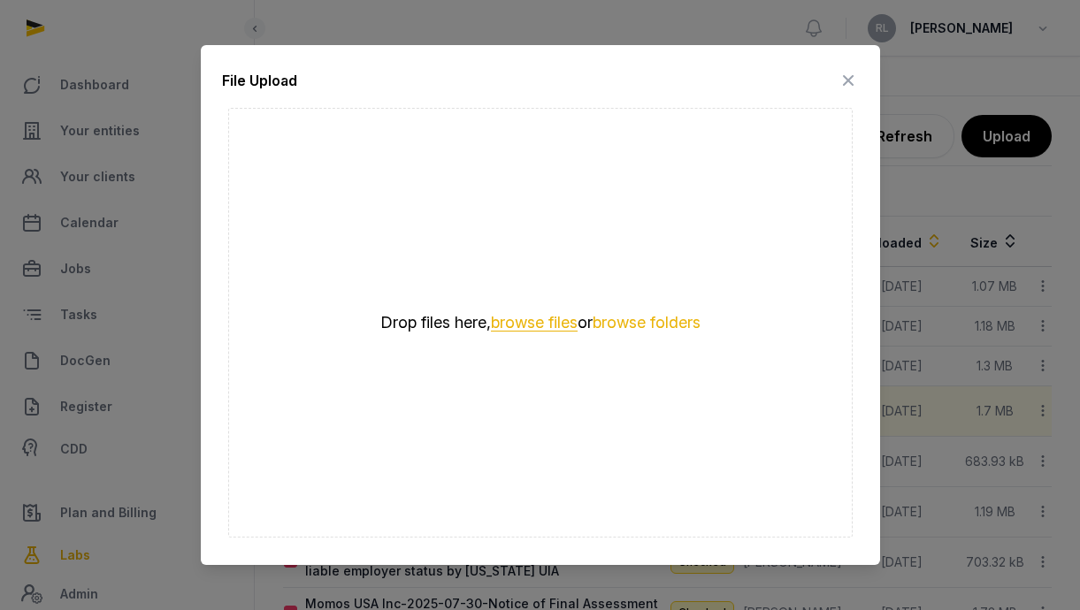
click at [516, 325] on button "browse files" at bounding box center [534, 323] width 87 height 17
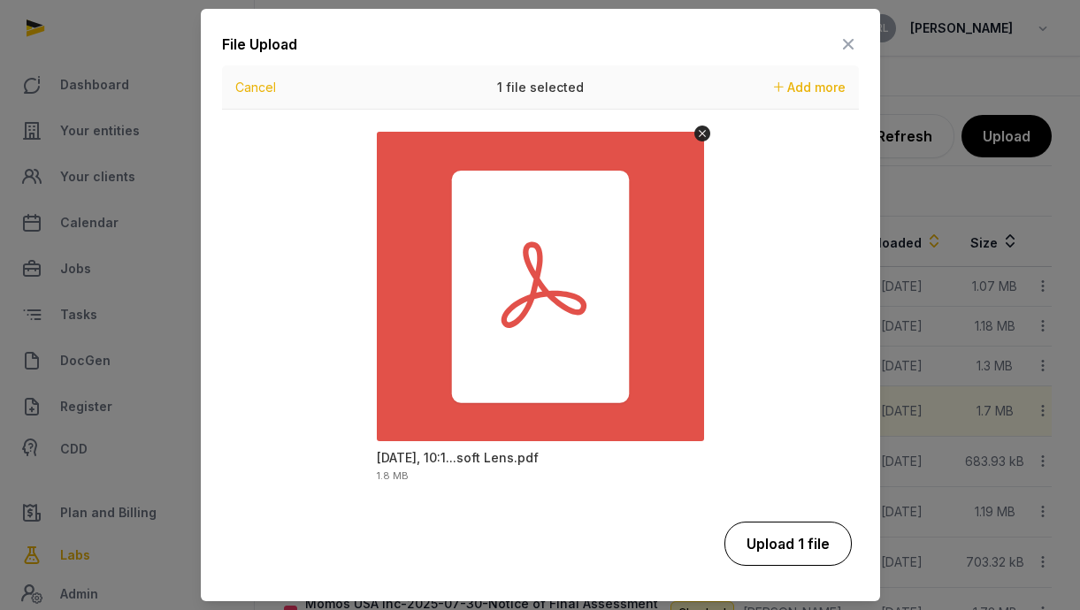
click at [771, 537] on button "Upload 1 file" at bounding box center [787, 544] width 127 height 44
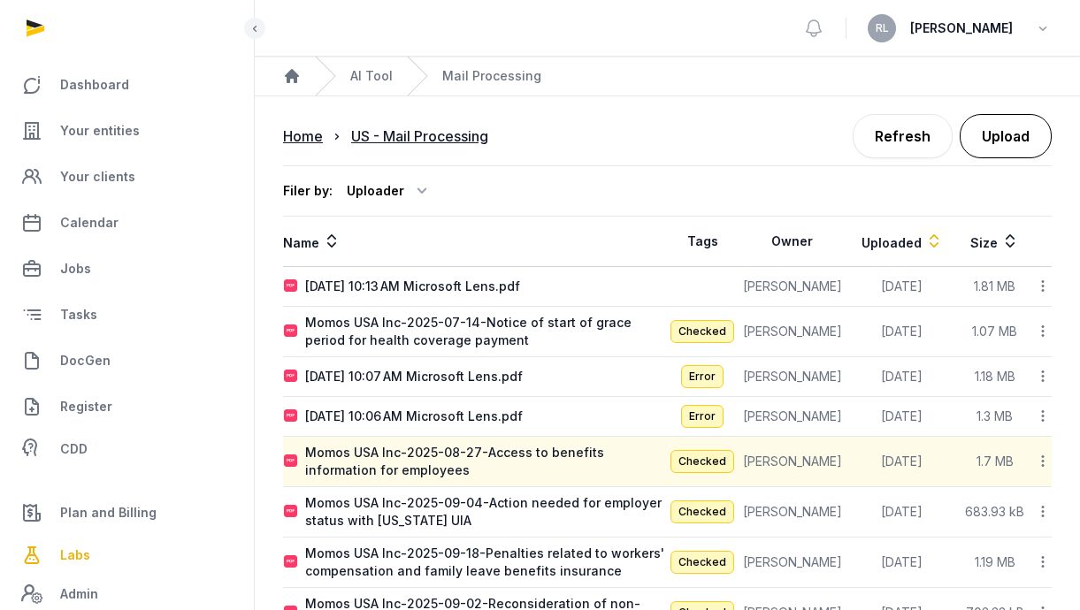
click at [1035, 142] on button "Upload" at bounding box center [1006, 136] width 92 height 44
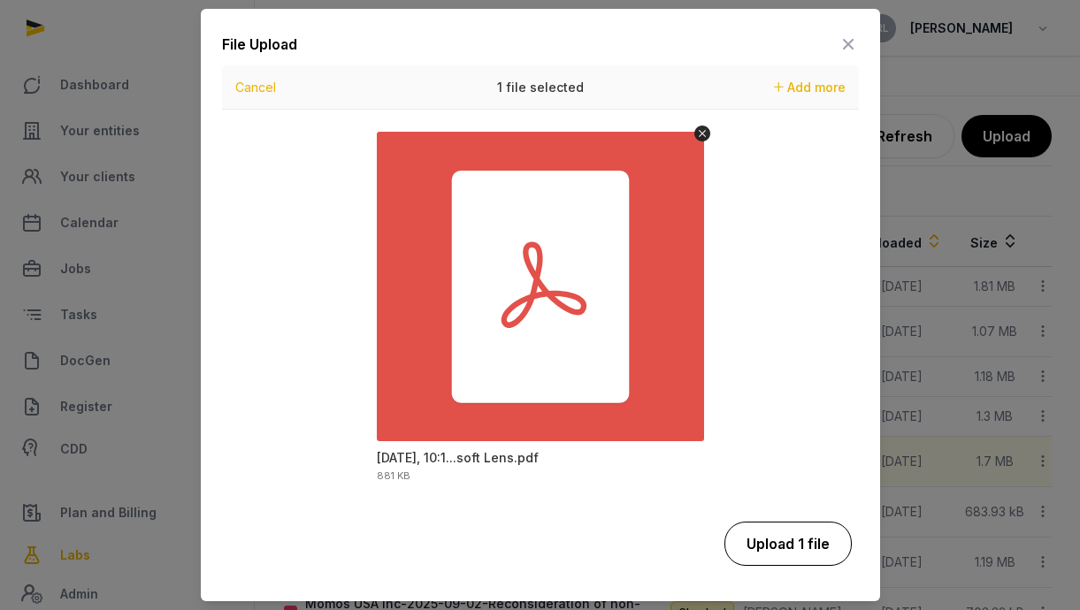
click at [791, 555] on button "Upload 1 file" at bounding box center [787, 544] width 127 height 44
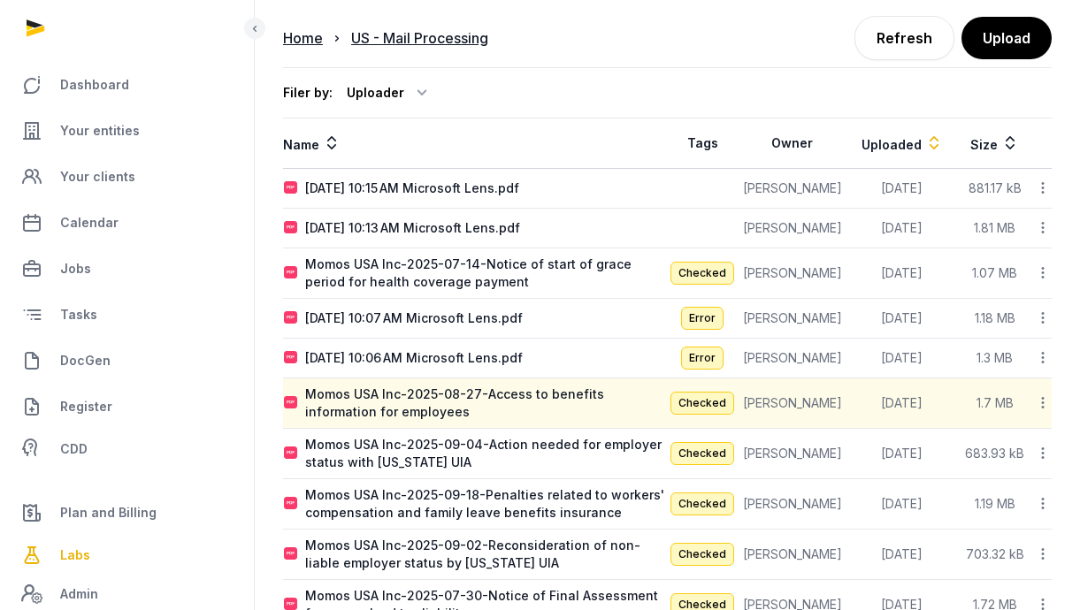
scroll to position [88, 0]
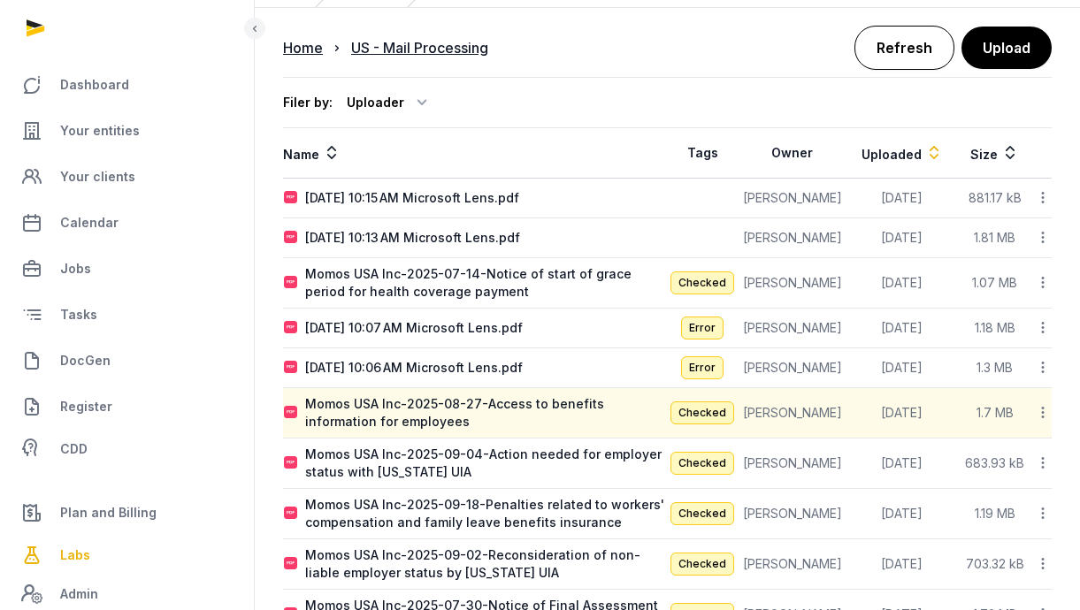
click at [882, 46] on link "Refresh" at bounding box center [904, 48] width 100 height 44
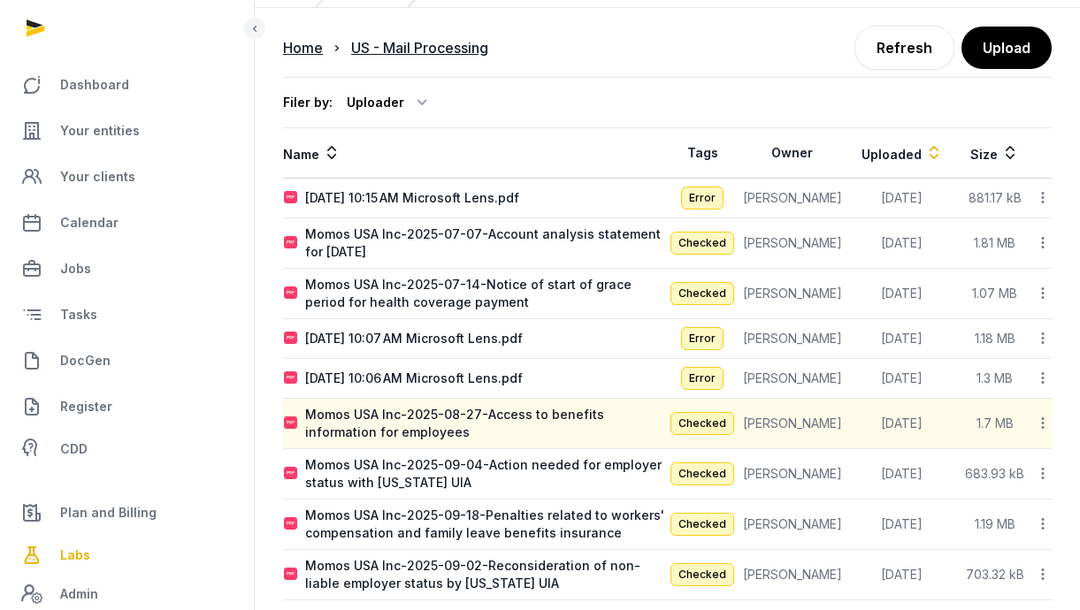
click at [1038, 345] on icon at bounding box center [1043, 338] width 16 height 19
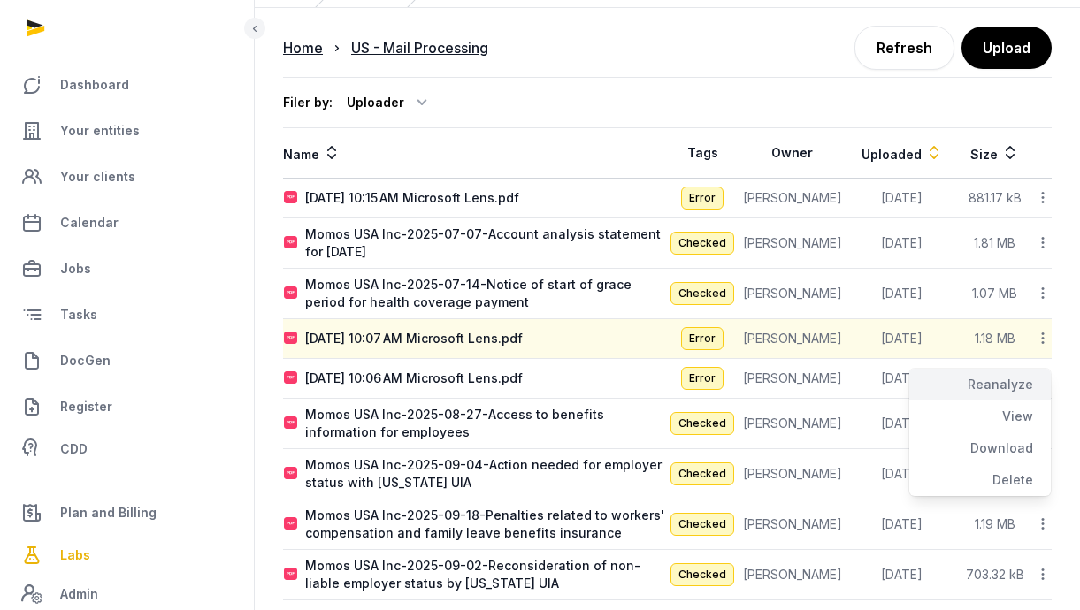
click at [966, 384] on div "Reanalyze" at bounding box center [980, 385] width 142 height 32
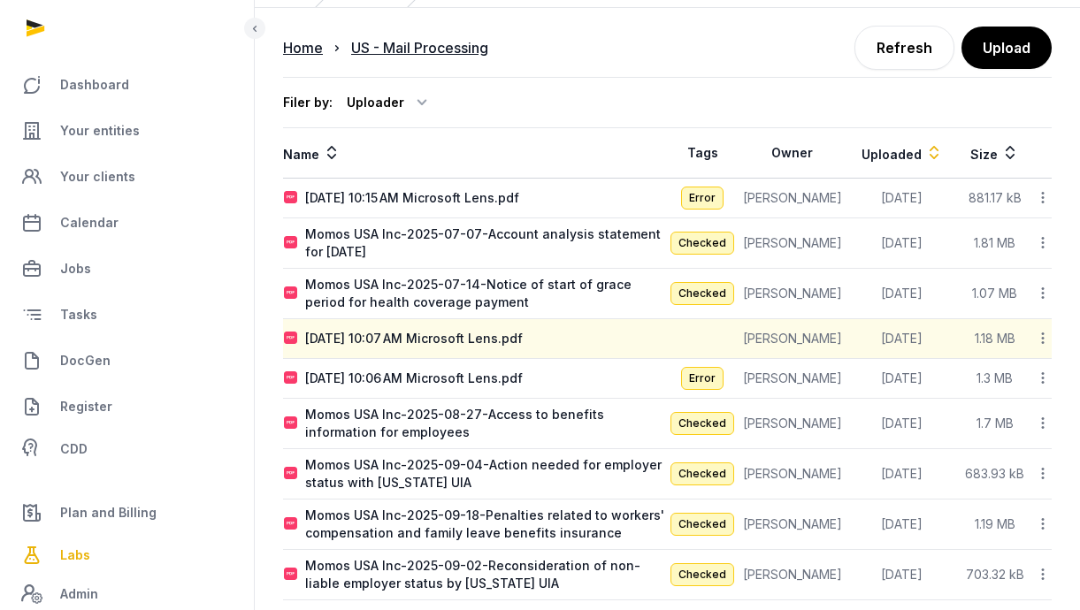
click at [1041, 338] on icon at bounding box center [1043, 338] width 16 height 19
click at [790, 390] on td "[PERSON_NAME]" at bounding box center [792, 379] width 109 height 40
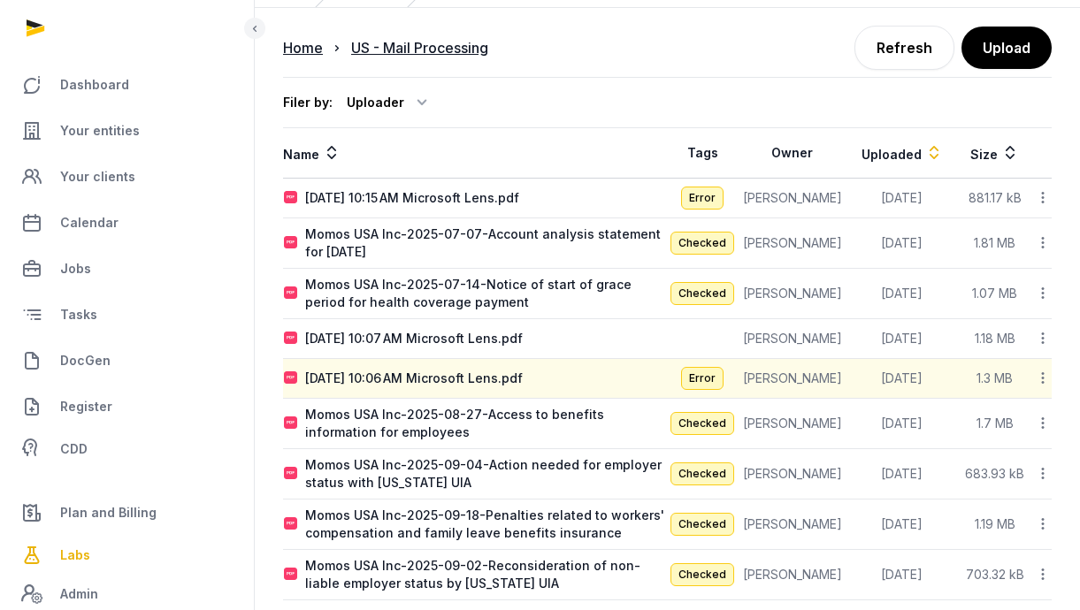
click at [1045, 382] on icon at bounding box center [1043, 378] width 16 height 19
click at [1023, 439] on div "Reanalyze" at bounding box center [980, 425] width 142 height 32
click at [1044, 191] on icon at bounding box center [1043, 197] width 16 height 19
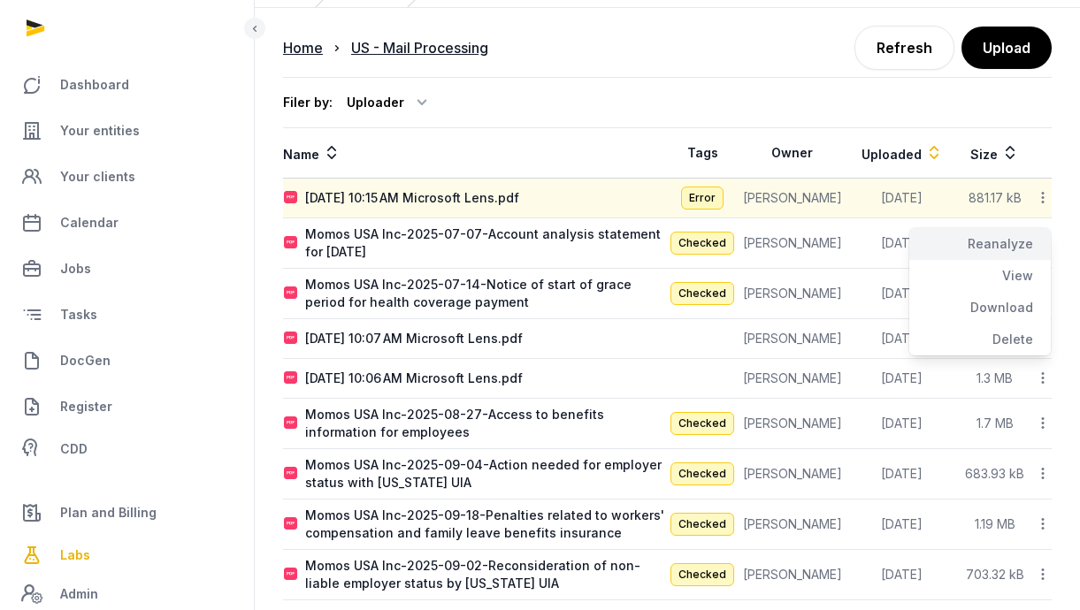
click at [1030, 234] on div "Reanalyze" at bounding box center [980, 244] width 142 height 32
